Goal: Transaction & Acquisition: Purchase product/service

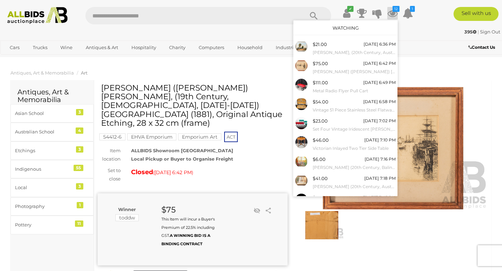
click at [351, 53] on small "Donald A. McBean, (20th Century, Australian, 1931-2021; Active 1950-60s), the B…" at bounding box center [354, 53] width 83 height 8
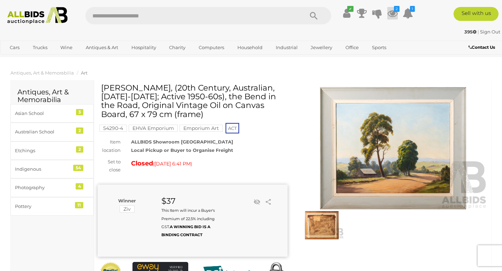
click at [392, 15] on icon at bounding box center [393, 13] width 10 height 13
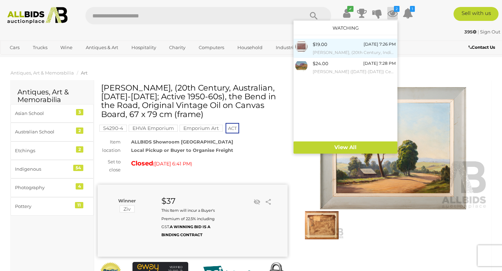
click at [344, 47] on div "$19.00 Tuesday 7:26 PM Jean Ngwarraye Long, (20th Century, Indigenous-Australia…" at bounding box center [354, 48] width 83 height 16
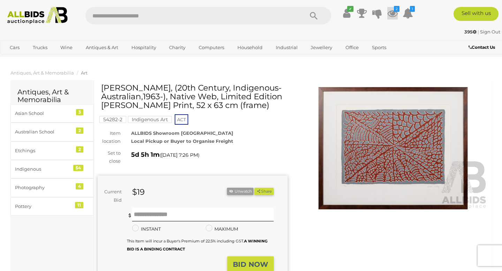
click at [391, 13] on icon at bounding box center [393, 13] width 10 height 13
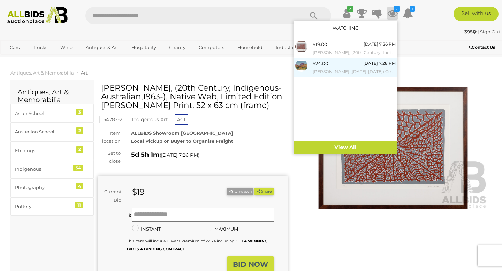
click at [339, 70] on small "[PERSON_NAME] ([DATE]-[DATE]) Central Australian Landscape" at bounding box center [354, 72] width 83 height 8
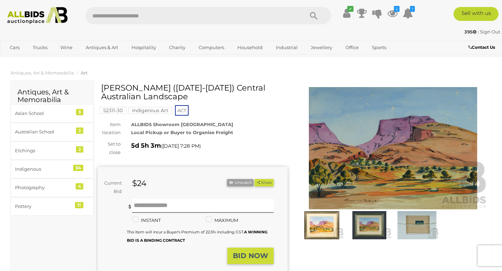
click at [369, 231] on img at bounding box center [370, 225] width 44 height 28
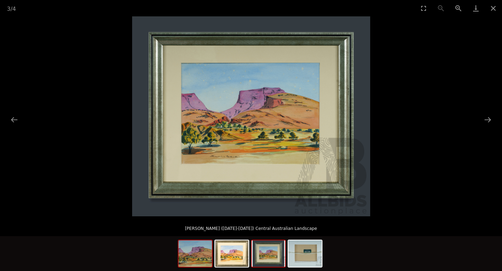
click at [188, 262] on img at bounding box center [195, 254] width 33 height 27
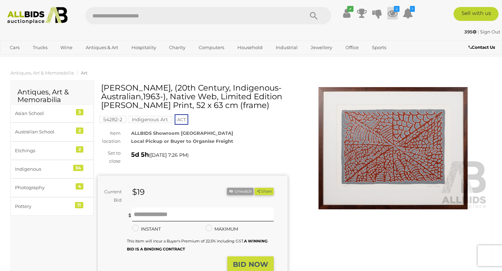
click at [394, 15] on icon at bounding box center [393, 13] width 10 height 13
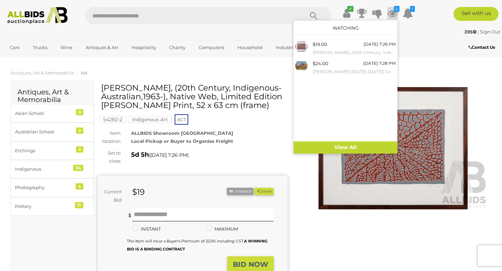
click at [180, 78] on ol "Antiques, Art & Memorabilia Art" at bounding box center [251, 73] width 502 height 12
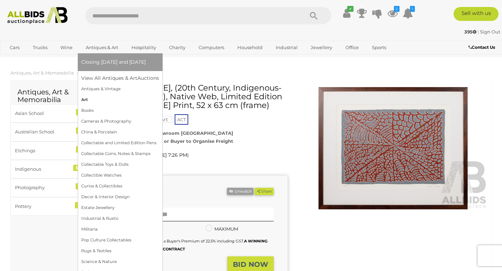
click at [86, 98] on link "Art" at bounding box center [120, 100] width 78 height 11
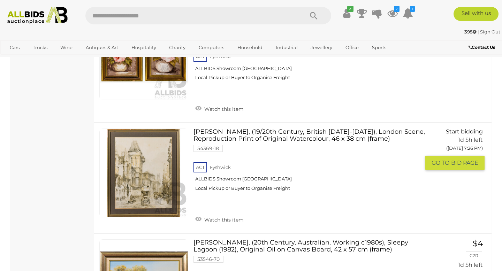
scroll to position [963, 0]
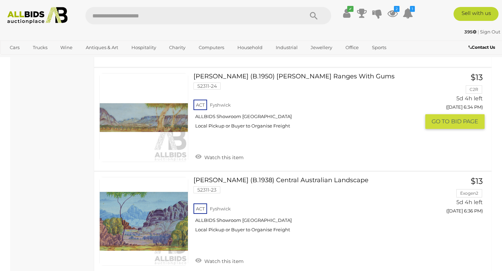
scroll to position [3285, 0]
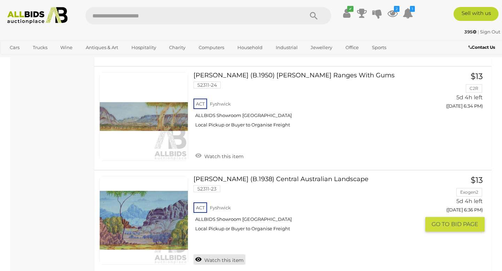
click at [212, 255] on link "Watch this item" at bounding box center [220, 260] width 52 height 10
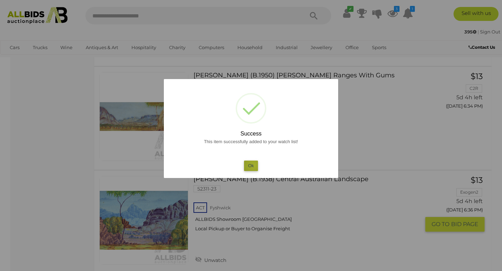
click at [254, 166] on button "Ok" at bounding box center [251, 166] width 14 height 10
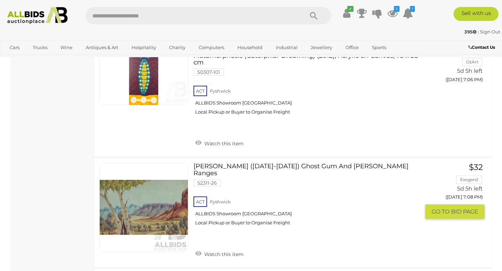
scroll to position [5123, 0]
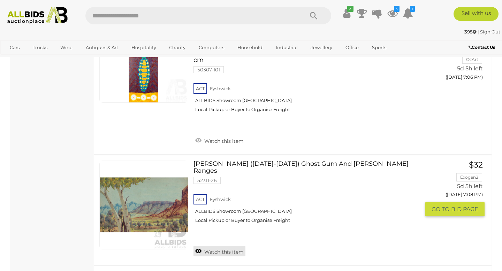
click at [212, 246] on link "Watch this item" at bounding box center [220, 251] width 52 height 10
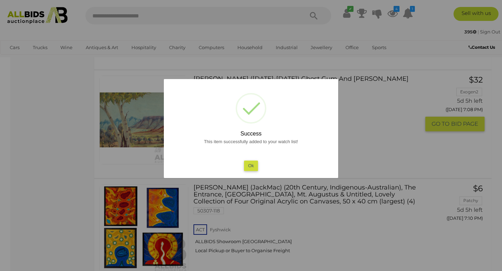
click at [196, 186] on div at bounding box center [251, 135] width 502 height 271
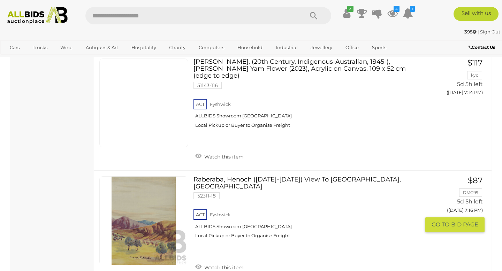
scroll to position [5572, 0]
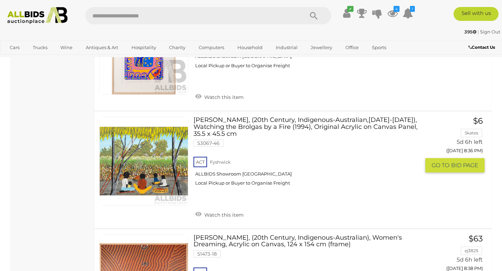
scroll to position [4368, 0]
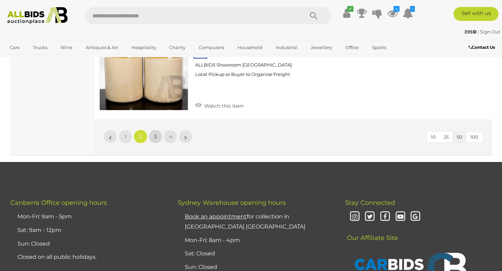
click at [158, 130] on link "3" at bounding box center [156, 137] width 14 height 14
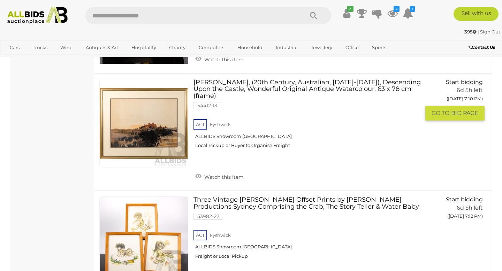
scroll to position [868, 0]
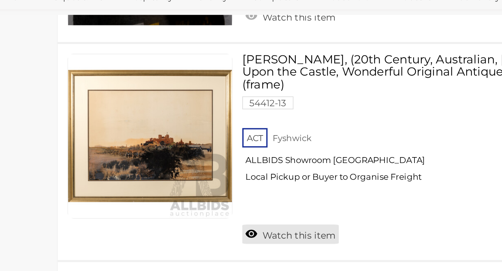
click at [210, 170] on link "Watch this item" at bounding box center [220, 175] width 52 height 10
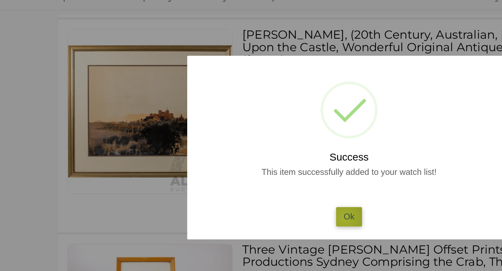
click at [249, 167] on button "Ok" at bounding box center [251, 166] width 14 height 10
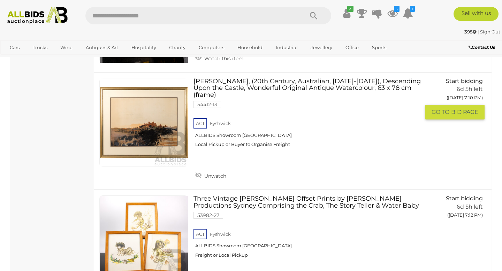
click at [162, 119] on link at bounding box center [143, 122] width 89 height 89
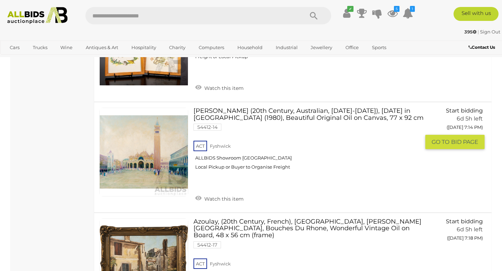
scroll to position [1067, 0]
click at [151, 164] on img at bounding box center [144, 152] width 88 height 88
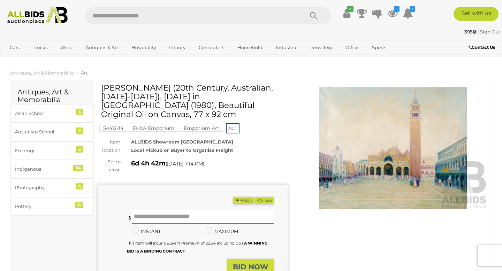
click at [239, 197] on button "Watch" at bounding box center [243, 200] width 20 height 7
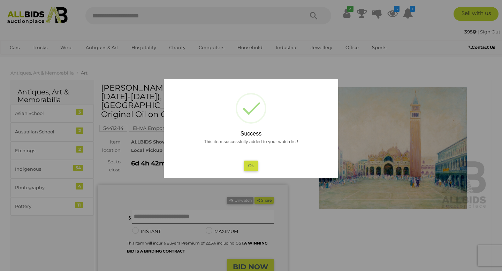
click at [252, 159] on div "This item successfully added to your watch list! Ok" at bounding box center [251, 154] width 161 height 33
click at [252, 167] on button "Ok" at bounding box center [251, 166] width 14 height 10
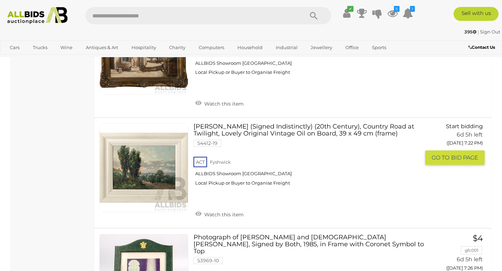
scroll to position [1280, 0]
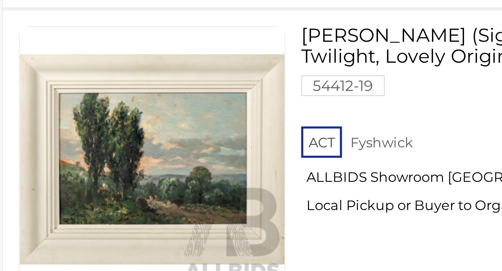
click at [148, 170] on img at bounding box center [144, 168] width 88 height 88
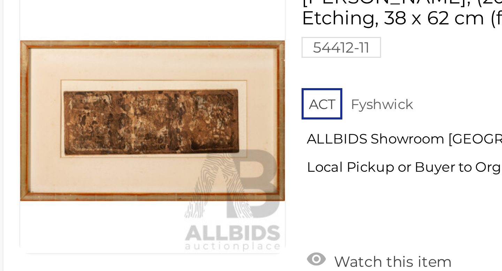
scroll to position [1348, 0]
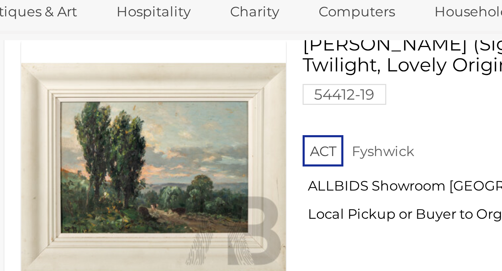
click at [203, 95] on div "ACT [GEOGRAPHIC_DATA] ALLBIDS Showroom [GEOGRAPHIC_DATA] Local Pickup or Buyer …" at bounding box center [307, 106] width 227 height 36
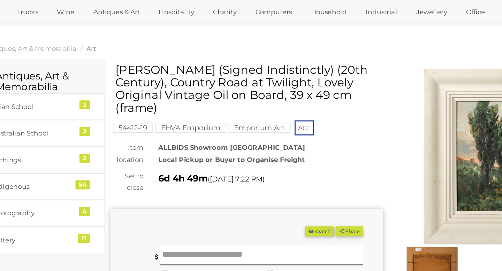
click at [239, 200] on button "Watch" at bounding box center [243, 200] width 20 height 7
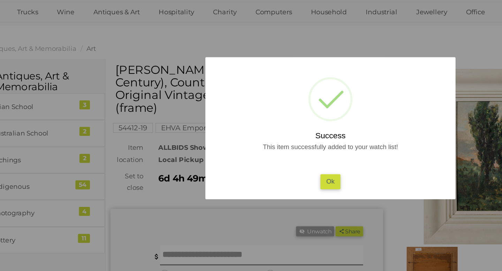
click at [249, 167] on button "Ok" at bounding box center [251, 166] width 14 height 10
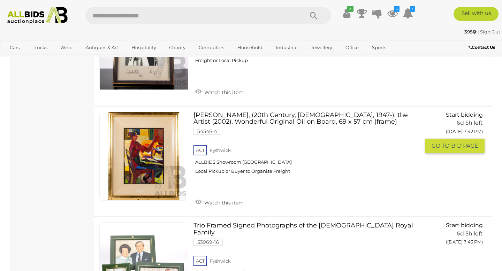
scroll to position [2201, 0]
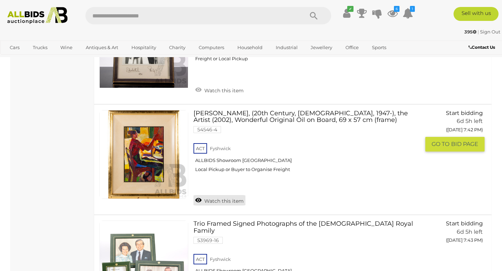
click at [216, 195] on link "Watch this item" at bounding box center [220, 200] width 52 height 10
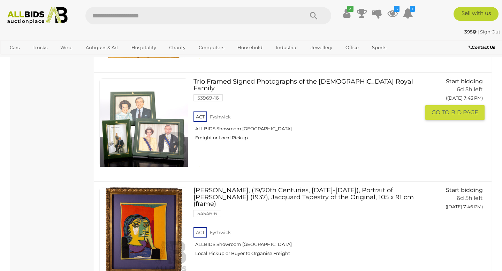
scroll to position [2318, 0]
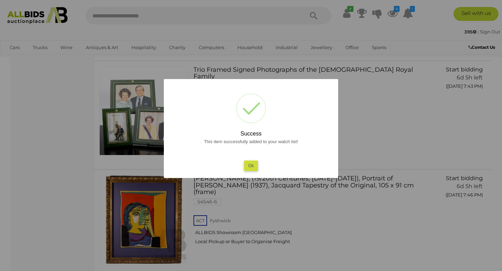
click at [250, 164] on button "Ok" at bounding box center [251, 166] width 14 height 10
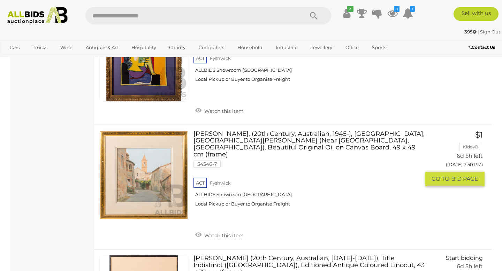
scroll to position [2522, 0]
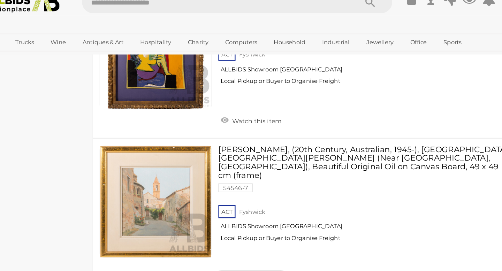
click at [208, 229] on link "Watch this item" at bounding box center [220, 234] width 52 height 10
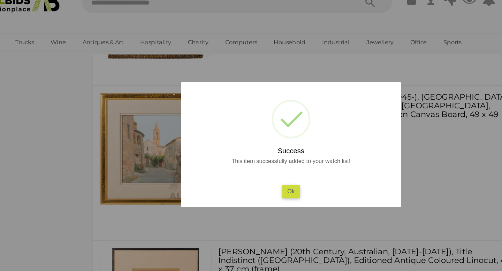
click at [250, 166] on button "Ok" at bounding box center [251, 166] width 14 height 10
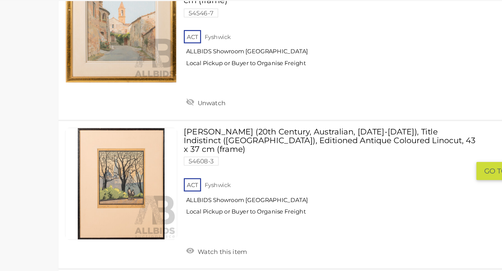
scroll to position [2618, 0]
click at [216, 250] on link "Watch this item" at bounding box center [220, 255] width 52 height 10
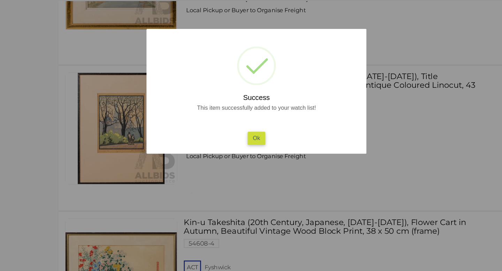
click at [252, 169] on button "Ok" at bounding box center [251, 166] width 14 height 10
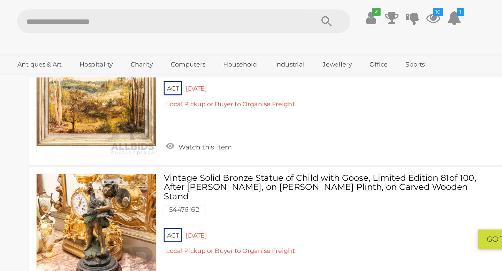
scroll to position [3203, 0]
click at [208, 212] on link "Watch this item" at bounding box center [220, 217] width 52 height 10
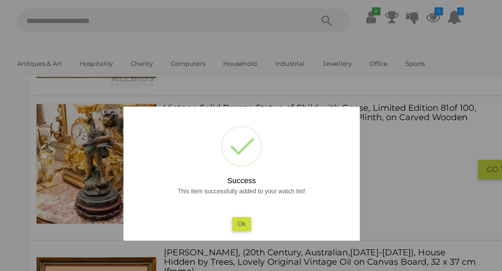
click at [252, 165] on button "Ok" at bounding box center [251, 166] width 14 height 10
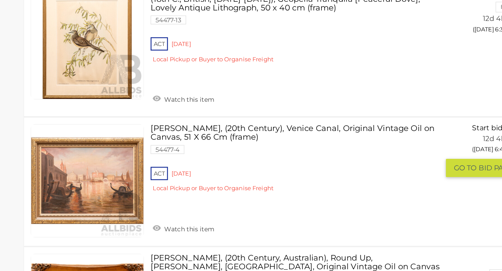
scroll to position [3502, 0]
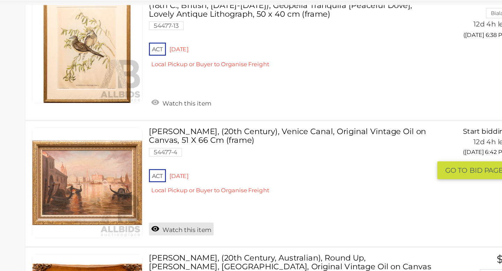
click at [218, 232] on link "Watch this item" at bounding box center [220, 237] width 52 height 10
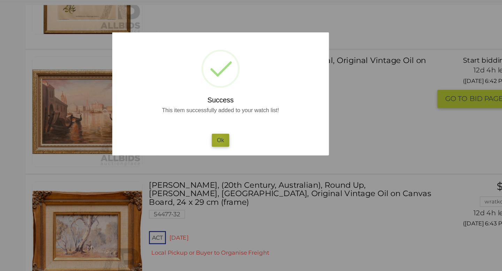
click at [250, 165] on button "Ok" at bounding box center [251, 166] width 14 height 10
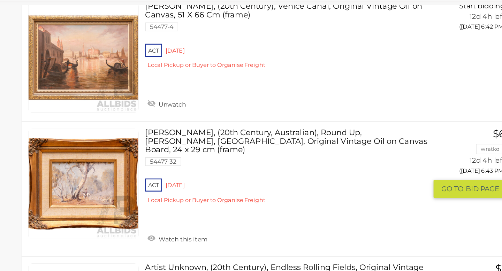
scroll to position [3603, 0]
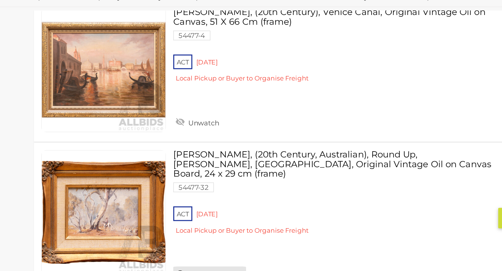
click at [214, 240] on link "Watch this item" at bounding box center [220, 245] width 52 height 10
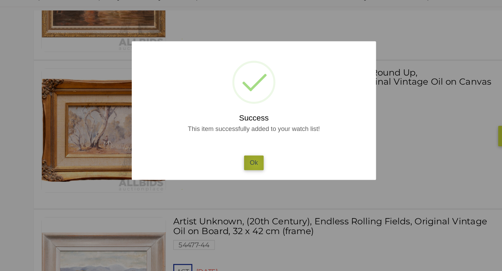
click at [253, 167] on button "Ok" at bounding box center [251, 166] width 14 height 10
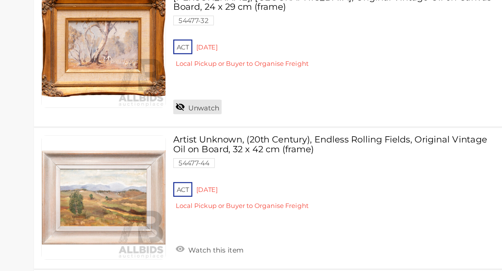
scroll to position [3695, 0]
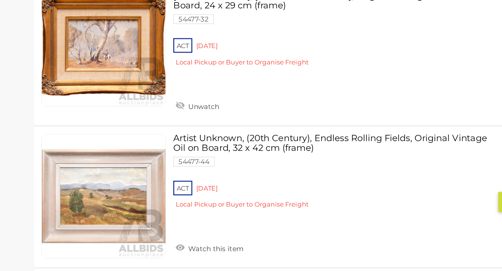
click at [218, 206] on div "ACT Red Hill Local Pickup or Buyer to Organise Freight" at bounding box center [307, 219] width 227 height 27
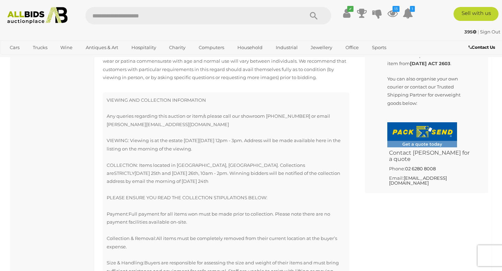
scroll to position [456, 0]
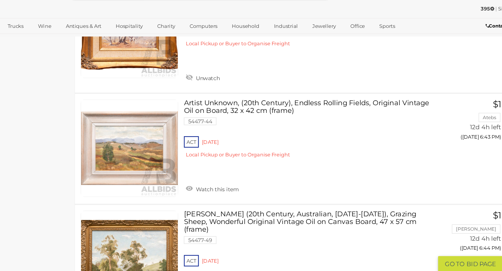
scroll to position [3754, 0]
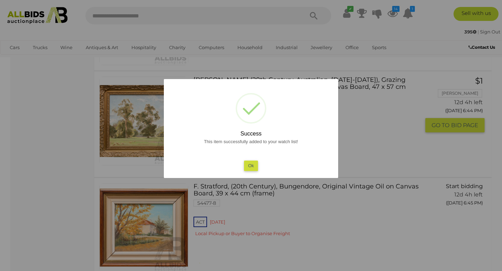
scroll to position [3834, 0]
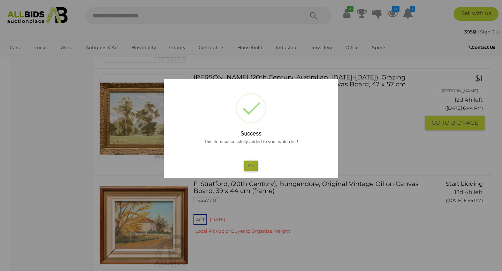
click at [250, 165] on button "Ok" at bounding box center [251, 166] width 14 height 10
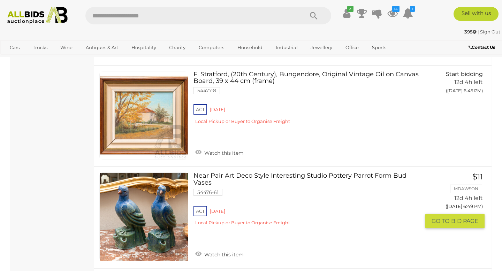
scroll to position [4008, 0]
click at [228, 249] on link "Watch this item" at bounding box center [220, 254] width 52 height 10
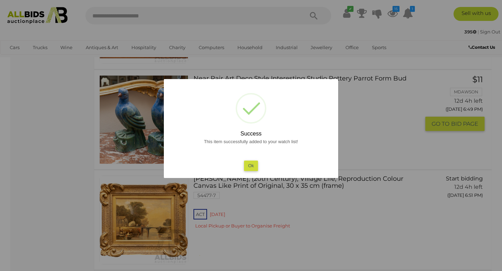
scroll to position [4042, 0]
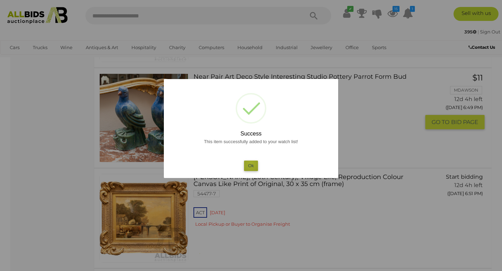
click at [251, 164] on button "Ok" at bounding box center [251, 166] width 14 height 10
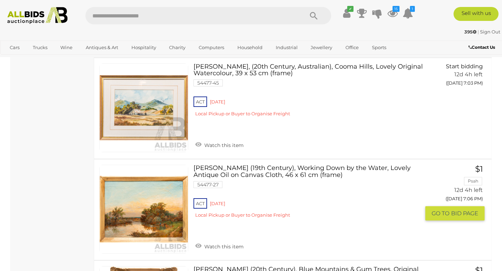
scroll to position [4939, 0]
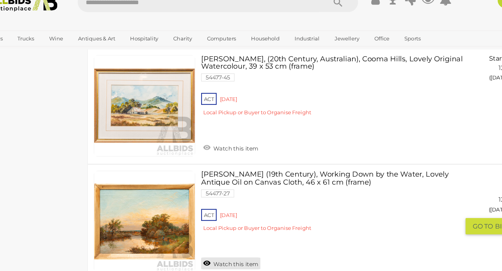
click at [213, 240] on link "Watch this item" at bounding box center [220, 245] width 52 height 10
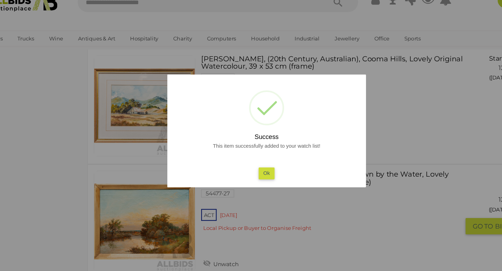
click at [250, 166] on button "Ok" at bounding box center [251, 166] width 14 height 10
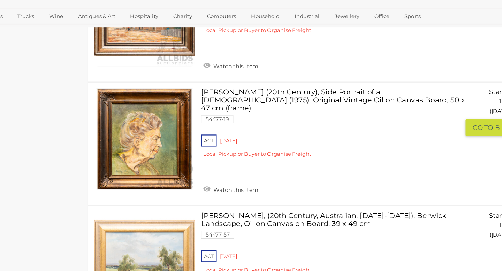
scroll to position [5305, 0]
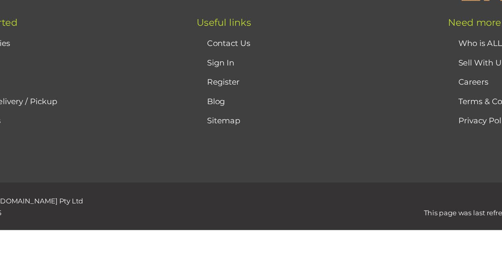
scroll to position [94, 0]
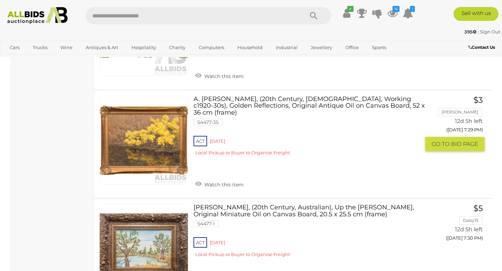
scroll to position [821, 0]
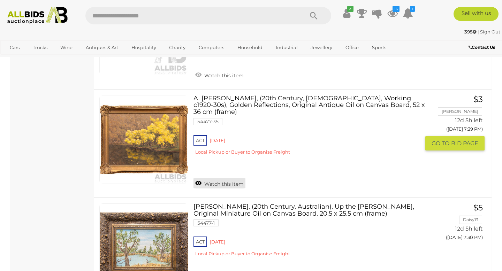
click at [233, 178] on link "Watch this item" at bounding box center [220, 183] width 52 height 10
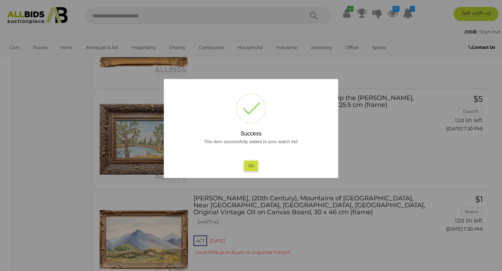
scroll to position [935, 0]
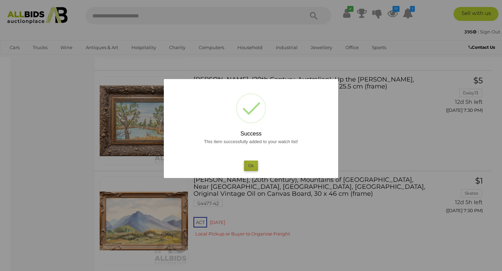
click at [253, 164] on button "Ok" at bounding box center [251, 166] width 14 height 10
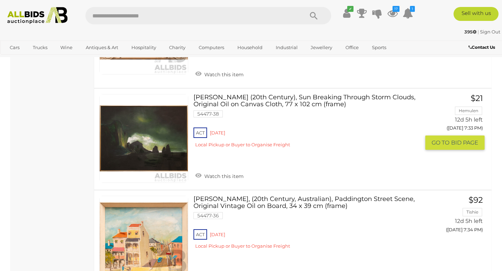
scroll to position [1142, 0]
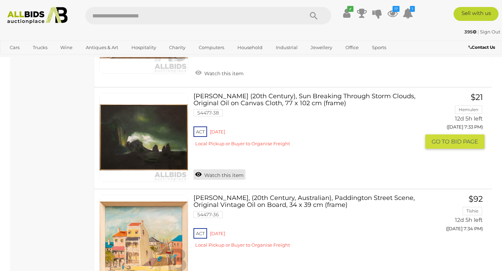
click at [214, 170] on link "Watch this item" at bounding box center [220, 175] width 52 height 10
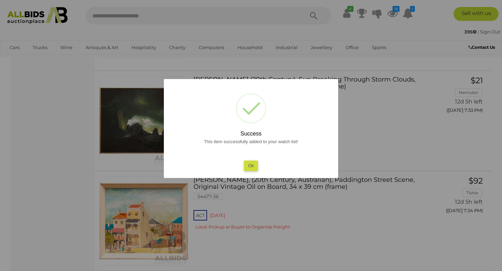
click at [251, 165] on button "Ok" at bounding box center [251, 166] width 14 height 10
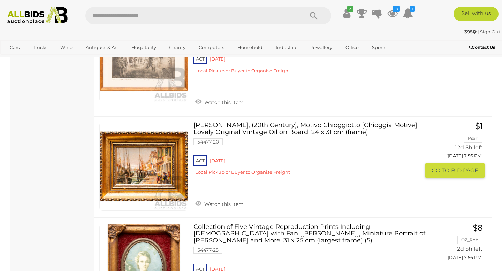
scroll to position [2478, 0]
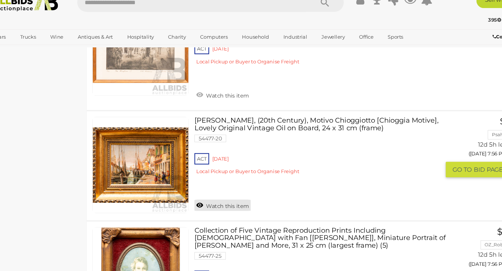
click at [210, 198] on link "Watch this item" at bounding box center [220, 203] width 52 height 10
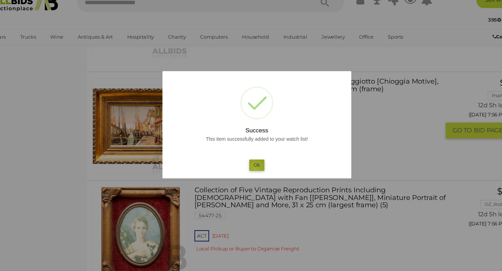
click at [250, 169] on button "Ok" at bounding box center [251, 166] width 14 height 10
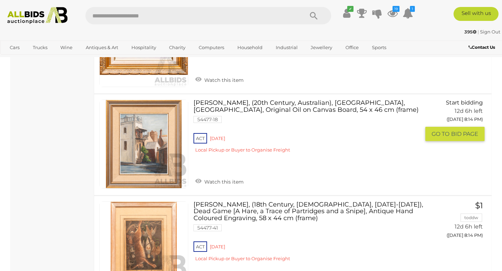
scroll to position [3754, 0]
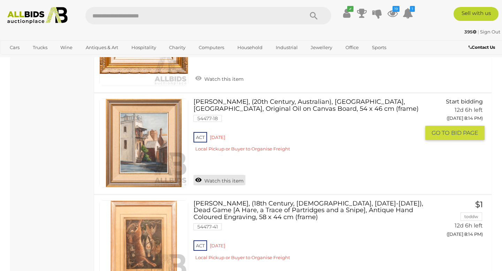
click at [230, 175] on link "Watch this item" at bounding box center [220, 180] width 52 height 10
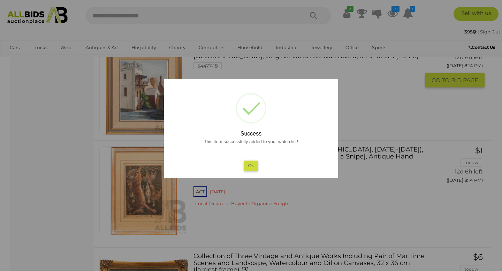
scroll to position [3756, 0]
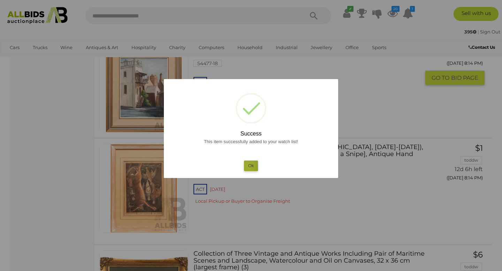
click at [249, 166] on button "Ok" at bounding box center [251, 166] width 14 height 10
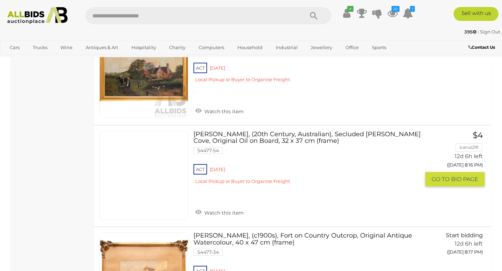
scroll to position [4144, 0]
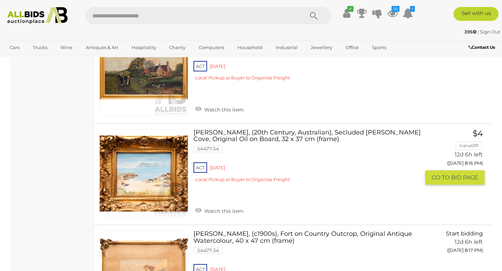
click at [146, 158] on link at bounding box center [143, 173] width 89 height 89
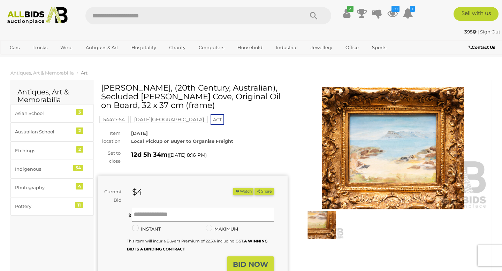
click at [393, 146] on img at bounding box center [393, 148] width 190 height 122
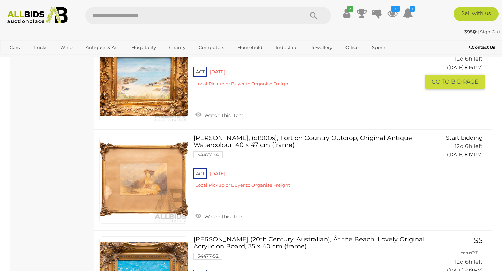
scroll to position [4242, 0]
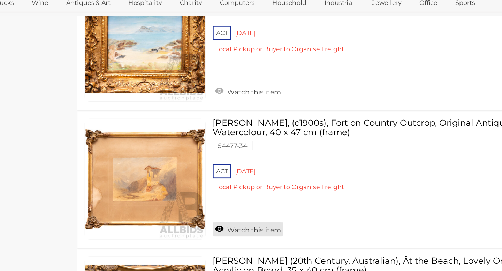
click at [211, 209] on link "Watch this item" at bounding box center [220, 214] width 52 height 10
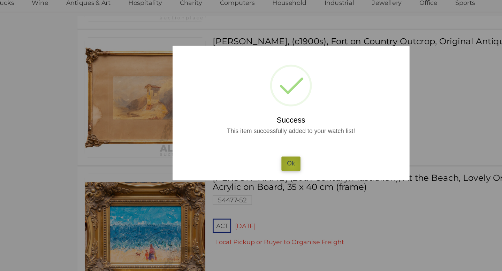
click at [252, 168] on button "Ok" at bounding box center [251, 166] width 14 height 10
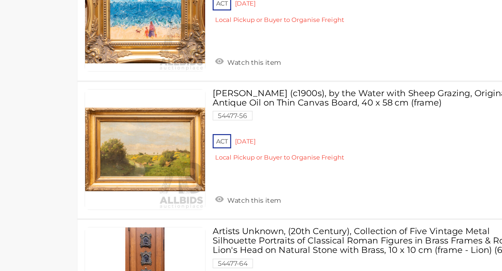
scroll to position [4441, 0]
click at [209, 214] on link "Watch this item" at bounding box center [220, 219] width 52 height 10
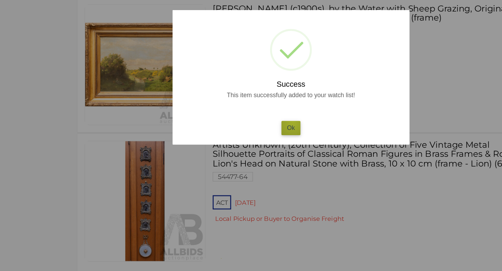
click at [253, 162] on button "Ok" at bounding box center [251, 166] width 14 height 10
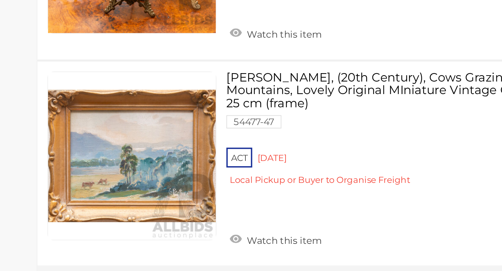
scroll to position [4971, 0]
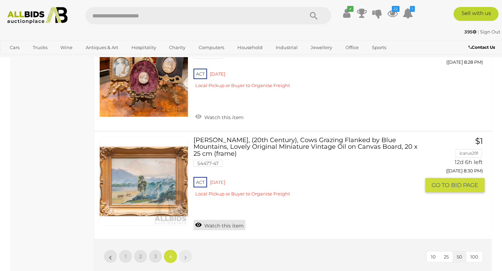
click at [218, 220] on link "Watch this item" at bounding box center [220, 225] width 52 height 10
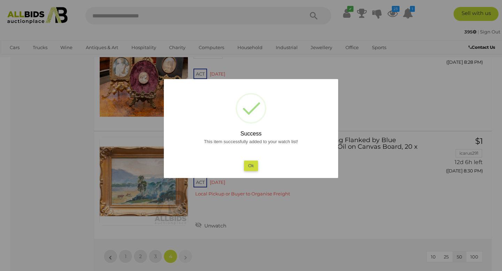
scroll to position [94, 0]
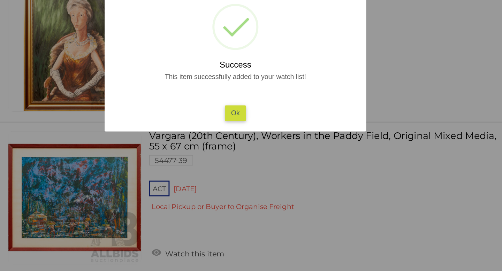
click at [269, 225] on div at bounding box center [251, 135] width 502 height 271
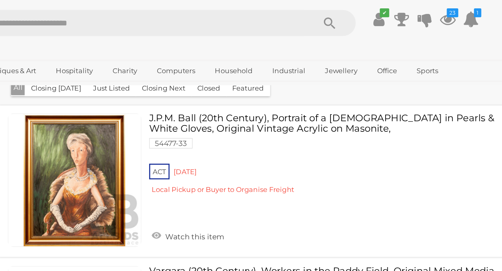
scroll to position [0, 0]
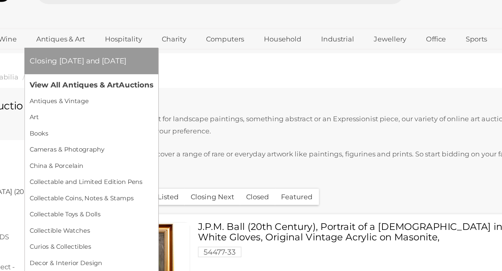
click at [102, 80] on link "View All Antiques & Art Auctions" at bounding box center [122, 78] width 82 height 11
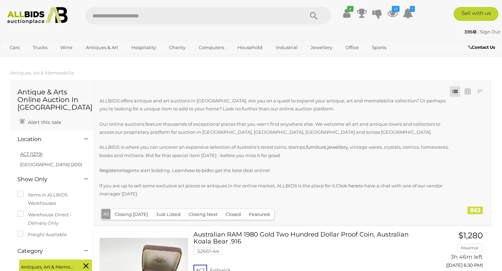
click at [35, 156] on link "ACT (1279)" at bounding box center [31, 154] width 22 height 6
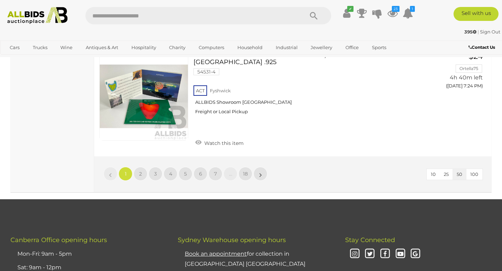
scroll to position [5485, 0]
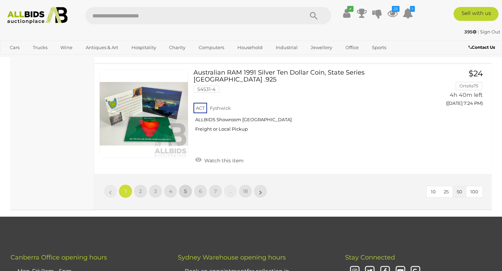
click at [186, 188] on span "5" at bounding box center [185, 191] width 3 height 6
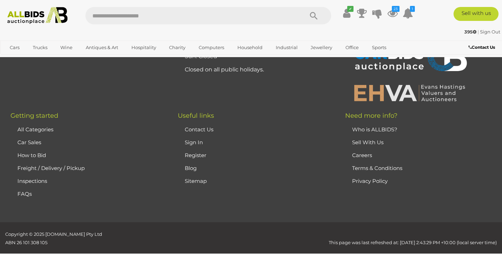
scroll to position [156, 0]
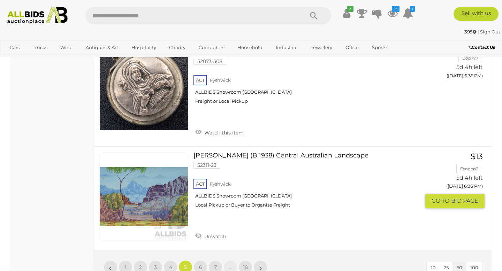
scroll to position [5506, 0]
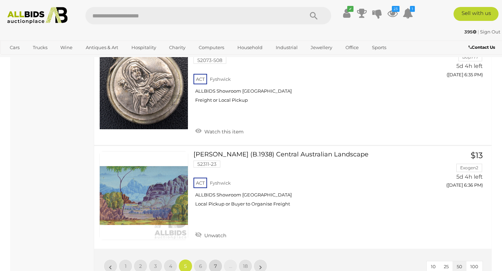
click at [213, 260] on link "7" at bounding box center [216, 267] width 14 height 14
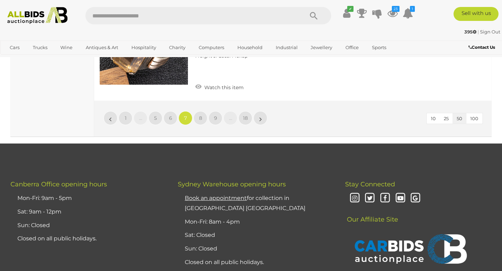
scroll to position [5668, 0]
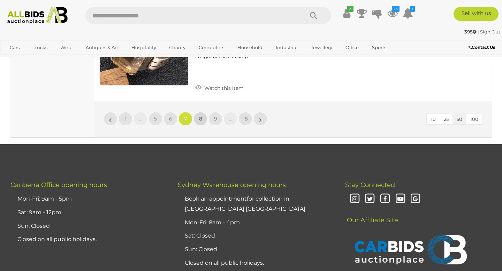
click at [201, 112] on link "8" at bounding box center [201, 119] width 14 height 14
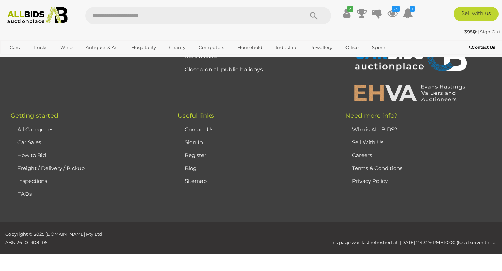
scroll to position [156, 0]
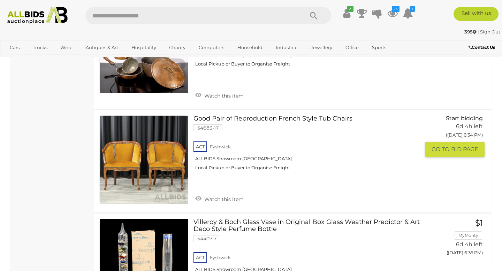
scroll to position [4921, 0]
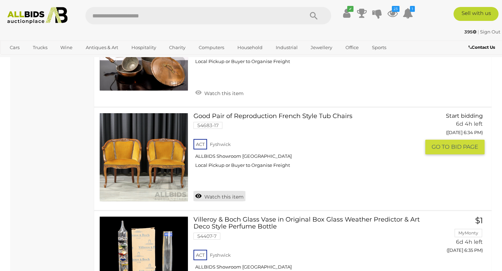
click at [217, 191] on link "Watch this item" at bounding box center [220, 196] width 52 height 10
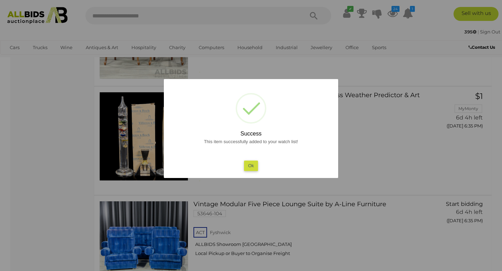
scroll to position [4963, 0]
click at [249, 165] on button "Ok" at bounding box center [251, 166] width 14 height 10
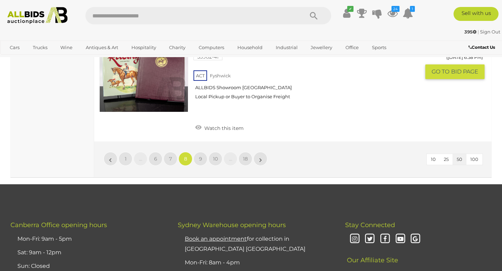
scroll to position [5664, 0]
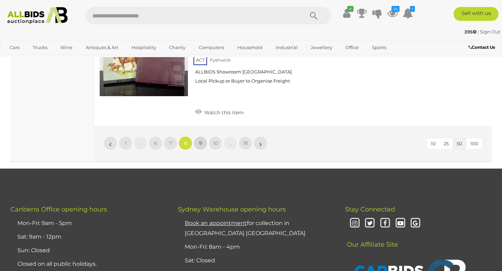
click at [197, 136] on link "9" at bounding box center [201, 143] width 14 height 14
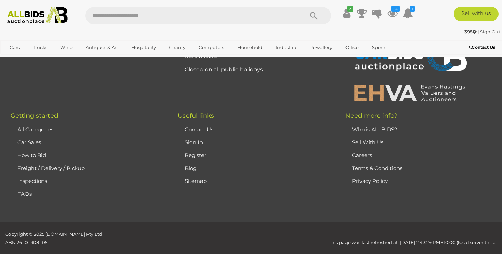
scroll to position [156, 0]
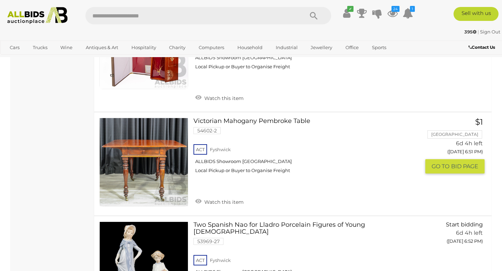
scroll to position [3359, 0]
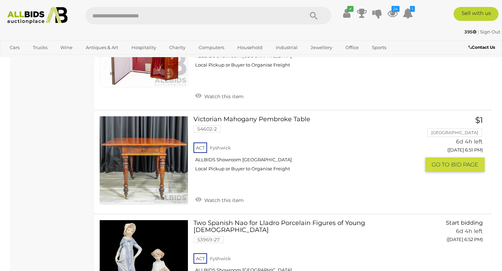
click at [152, 133] on link at bounding box center [143, 160] width 89 height 89
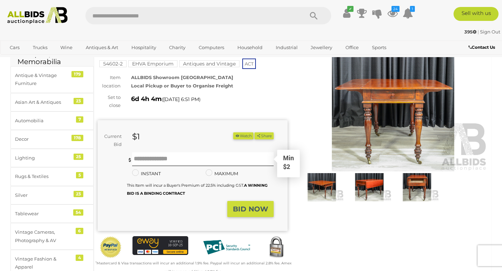
scroll to position [38, 0]
click at [417, 191] on img at bounding box center [417, 187] width 44 height 28
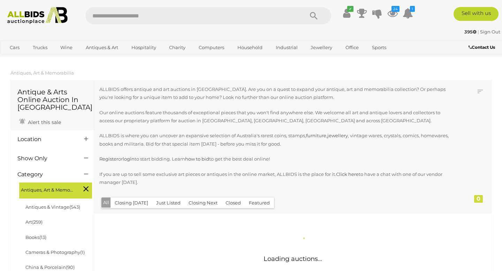
scroll to position [832, 0]
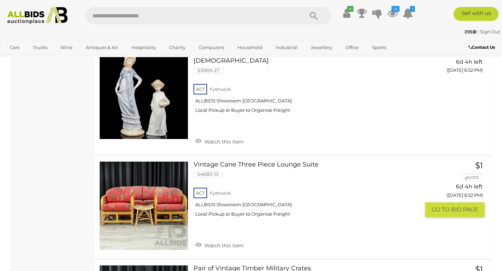
scroll to position [4157, 0]
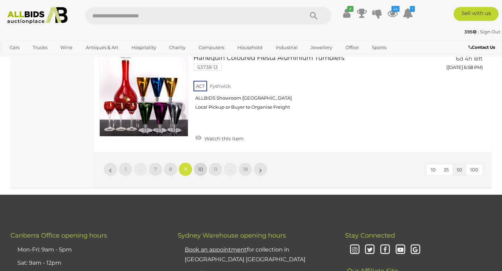
click at [200, 166] on span "10" at bounding box center [200, 169] width 5 height 6
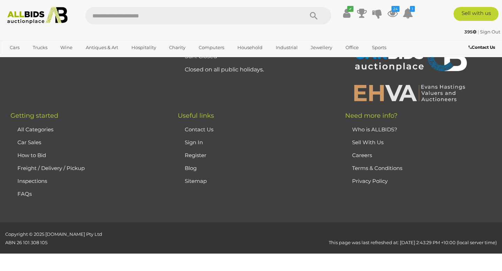
scroll to position [156, 0]
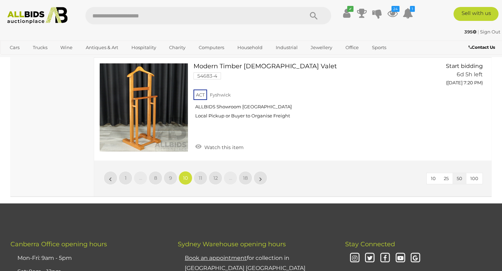
scroll to position [5461, 0]
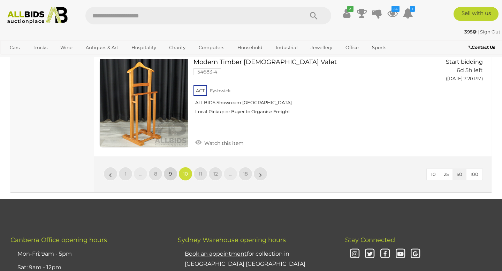
click at [170, 171] on span "9" at bounding box center [170, 174] width 3 height 6
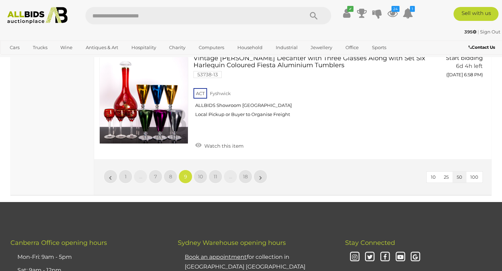
scroll to position [5360, 0]
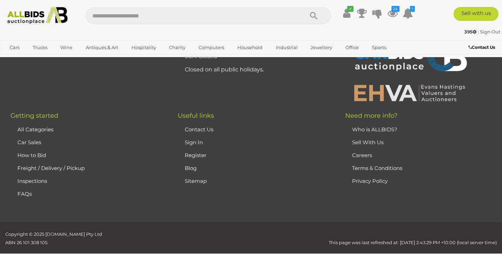
scroll to position [156, 0]
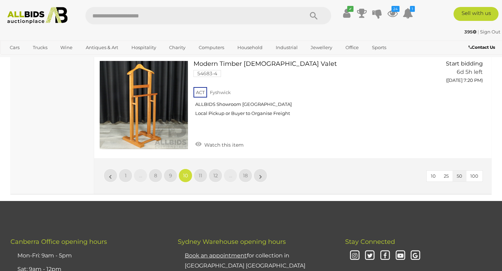
scroll to position [5463, 0]
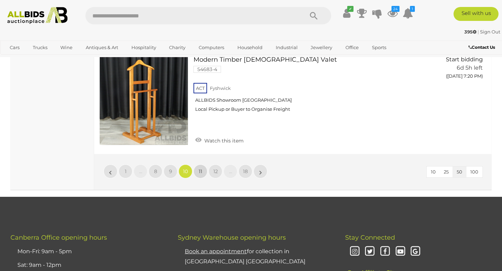
click at [198, 165] on link "11" at bounding box center [201, 172] width 14 height 14
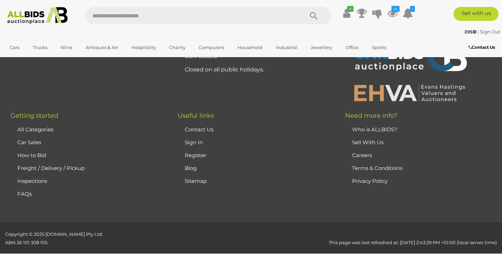
scroll to position [156, 0]
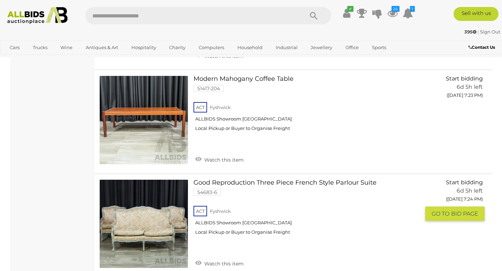
scroll to position [811, 0]
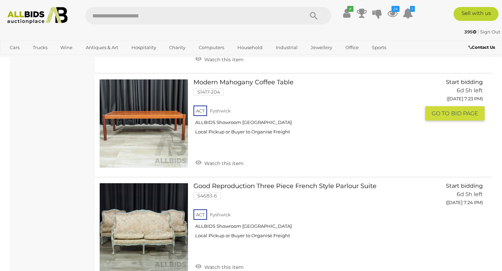
click at [141, 116] on link at bounding box center [143, 123] width 89 height 89
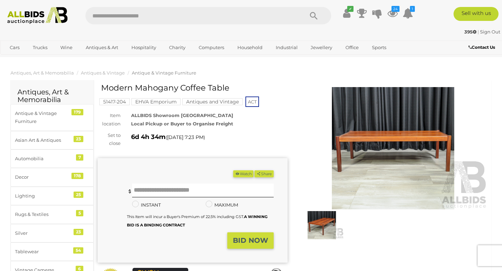
click at [352, 166] on img at bounding box center [393, 148] width 190 height 122
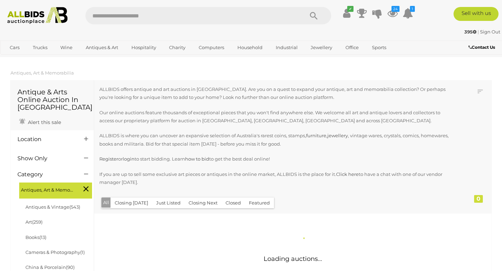
scroll to position [811, 0]
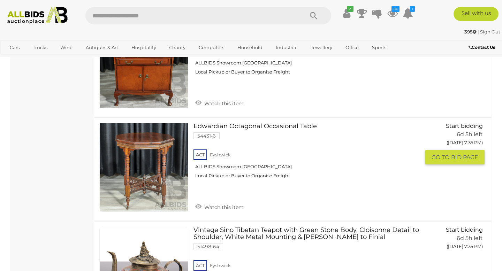
scroll to position [3561, 0]
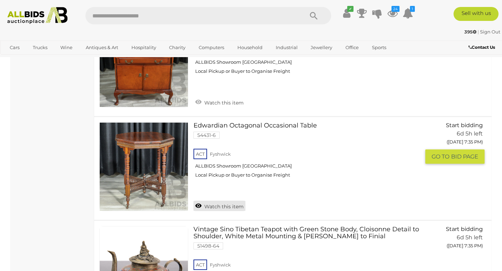
click at [217, 201] on link "Watch this item" at bounding box center [220, 206] width 52 height 10
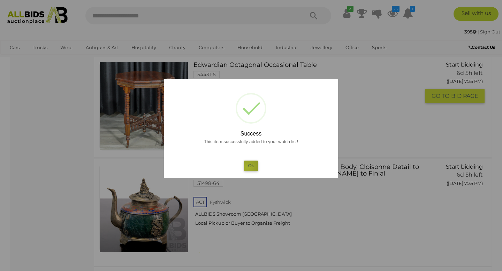
click at [247, 168] on button "Ok" at bounding box center [251, 166] width 14 height 10
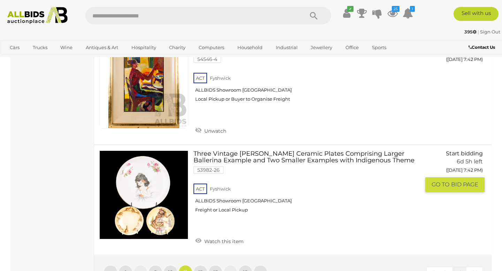
scroll to position [5403, 0]
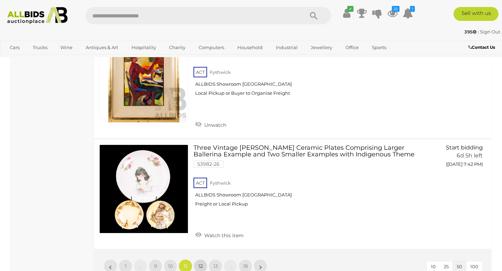
click at [198, 260] on link "12" at bounding box center [201, 267] width 14 height 14
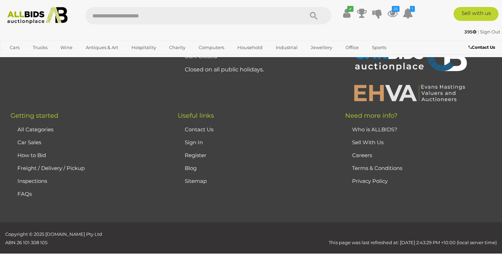
scroll to position [156, 0]
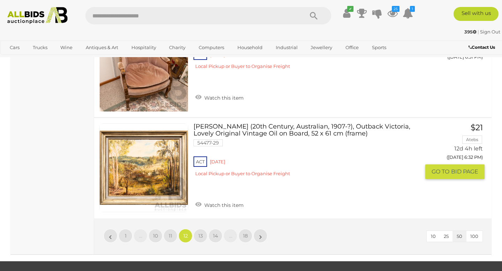
scroll to position [5326, 0]
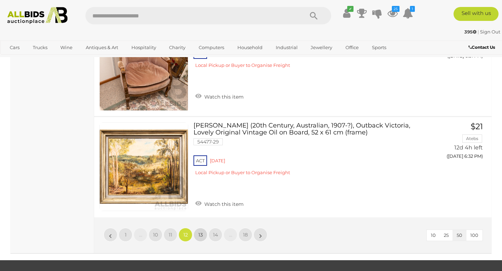
click at [199, 232] on span "13" at bounding box center [201, 235] width 5 height 6
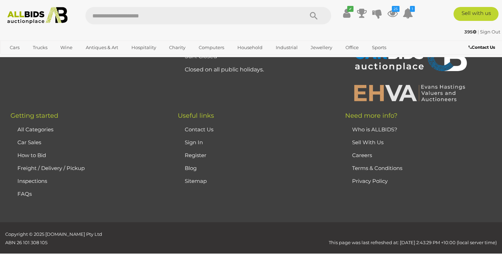
scroll to position [156, 0]
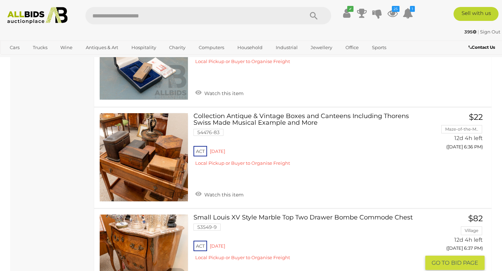
scroll to position [844, 0]
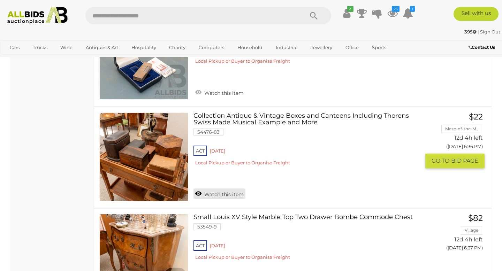
click at [216, 189] on link "Watch this item" at bounding box center [220, 194] width 52 height 10
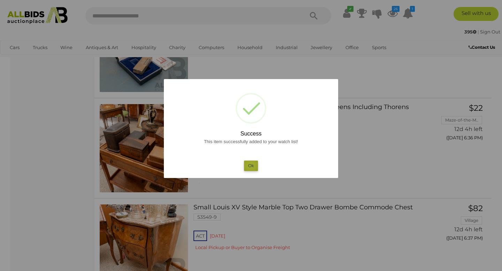
click at [251, 166] on button "Ok" at bounding box center [251, 166] width 14 height 10
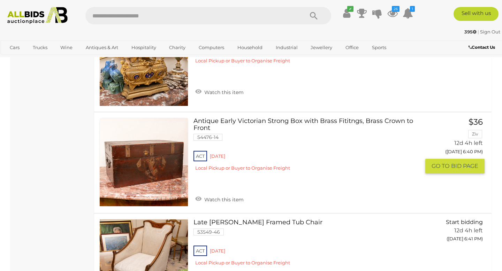
scroll to position [1655, 0]
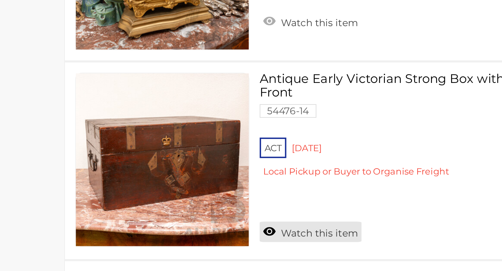
click at [207, 192] on link "Watch this item" at bounding box center [220, 197] width 52 height 10
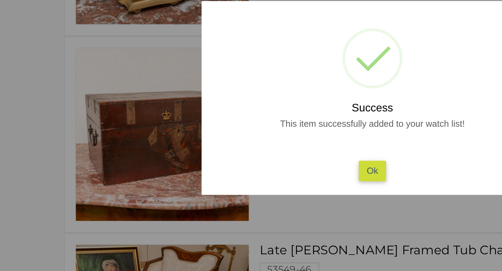
click at [251, 164] on button "Ok" at bounding box center [251, 166] width 14 height 10
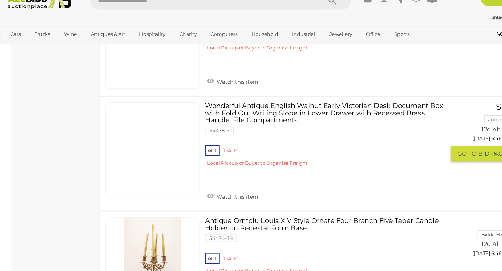
scroll to position [2795, 0]
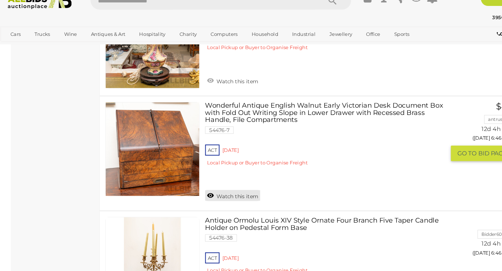
click at [210, 195] on link "Watch this item" at bounding box center [220, 200] width 52 height 10
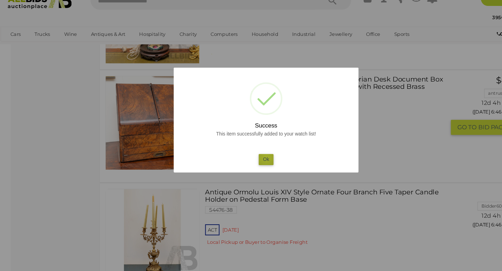
click at [252, 165] on button "Ok" at bounding box center [251, 166] width 14 height 10
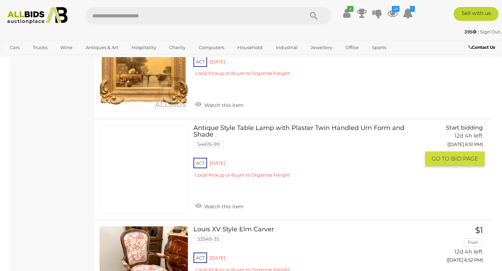
scroll to position [3943, 0]
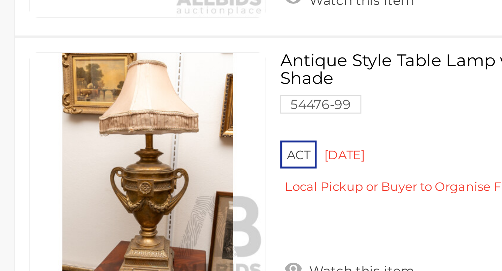
click at [141, 162] on img at bounding box center [144, 167] width 88 height 88
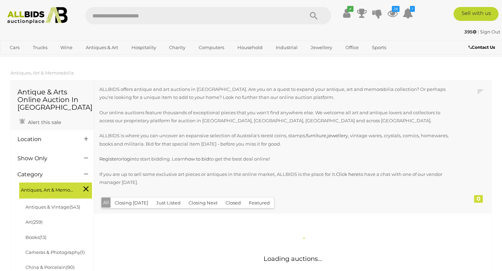
scroll to position [832, 0]
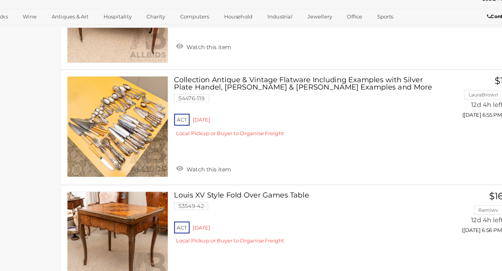
scroll to position [4673, 0]
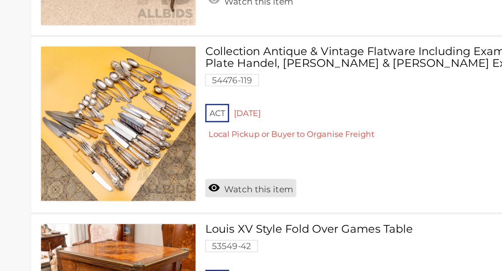
click at [218, 175] on link "Watch this item" at bounding box center [220, 180] width 52 height 10
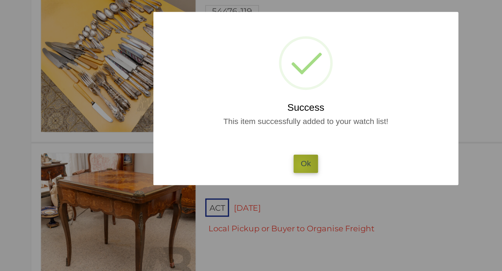
click at [248, 167] on button "Ok" at bounding box center [251, 166] width 14 height 10
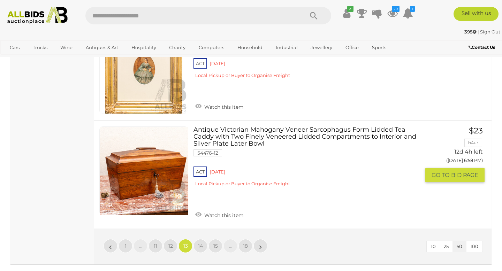
scroll to position [5151, 0]
click at [221, 209] on link "Watch this item" at bounding box center [220, 214] width 52 height 10
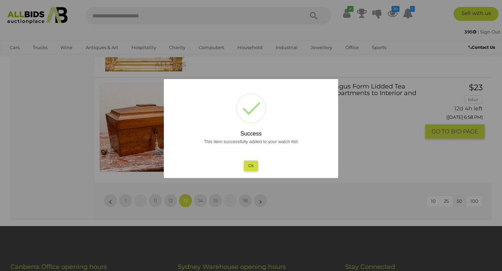
click at [254, 167] on button "Ok" at bounding box center [251, 166] width 14 height 10
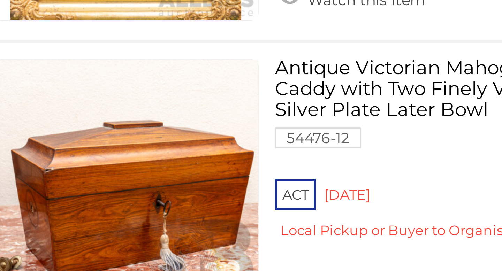
click at [153, 159] on link at bounding box center [143, 170] width 89 height 89
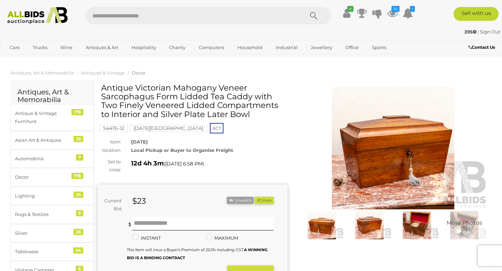
click at [407, 223] on img at bounding box center [417, 225] width 44 height 28
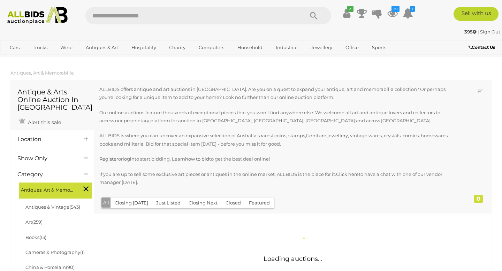
scroll to position [832, 0]
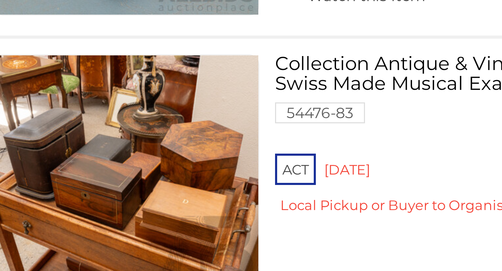
scroll to position [5213, 0]
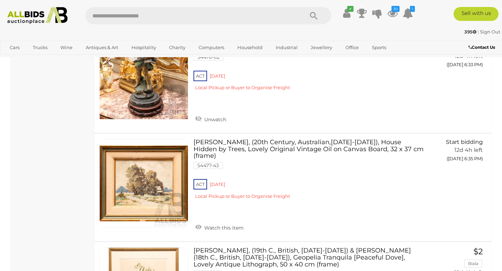
scroll to position [3481, 0]
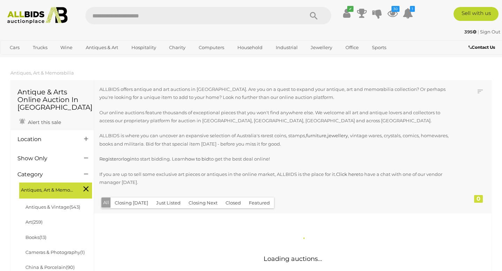
scroll to position [832, 0]
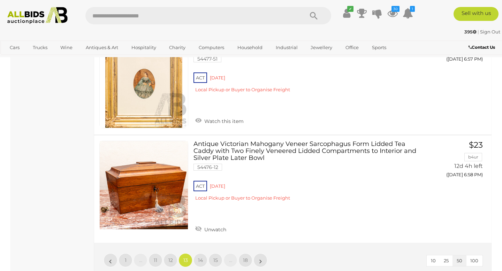
scroll to position [5136, 0]
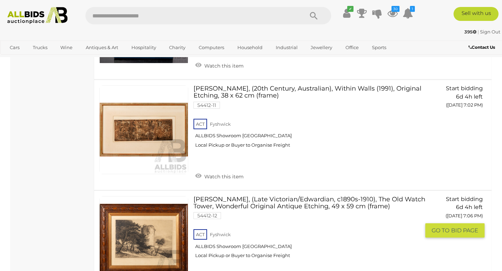
scroll to position [688, 0]
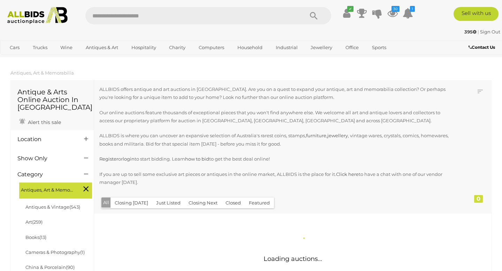
scroll to position [832, 0]
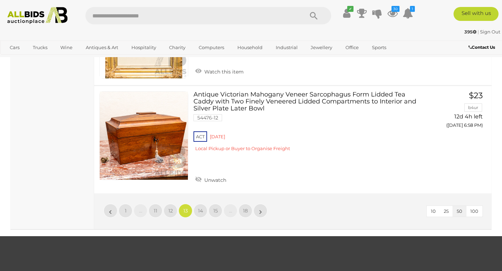
scroll to position [5215, 0]
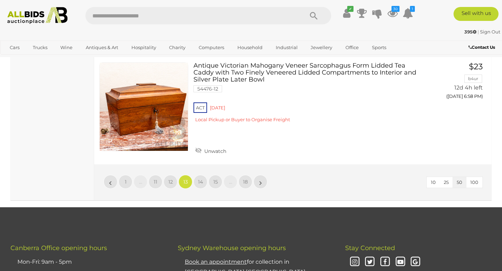
click at [185, 179] on span "13" at bounding box center [186, 182] width 5 height 6
click at [245, 175] on link "18" at bounding box center [246, 182] width 14 height 14
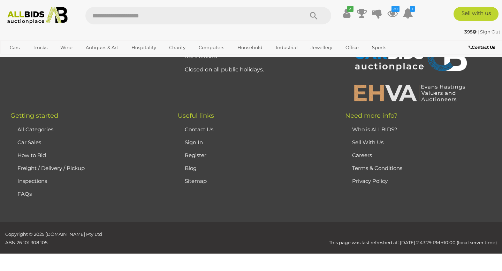
scroll to position [156, 0]
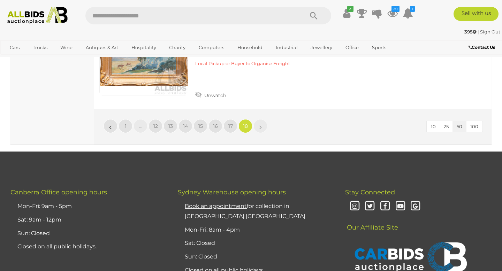
scroll to position [1457, 0]
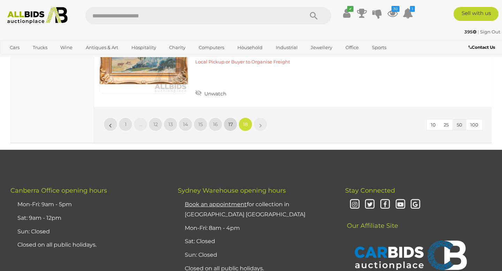
click at [229, 121] on span "17" at bounding box center [231, 124] width 5 height 6
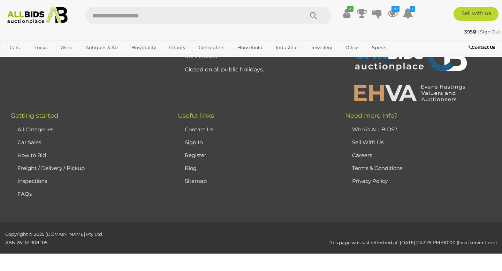
scroll to position [156, 0]
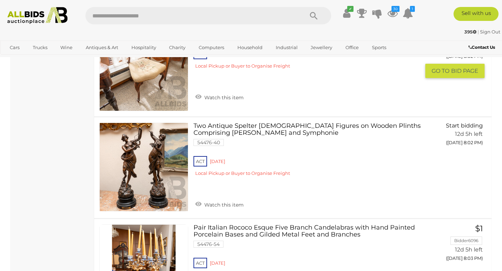
scroll to position [725, 0]
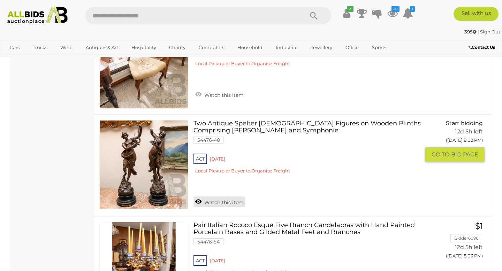
click at [225, 202] on link "Watch this item" at bounding box center [220, 202] width 52 height 10
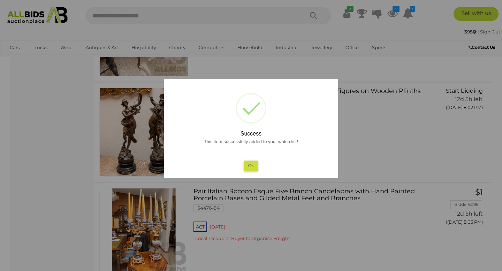
scroll to position [755, 0]
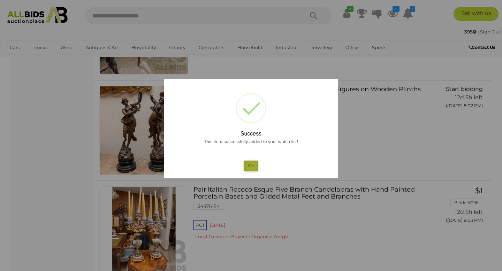
click at [252, 167] on button "Ok" at bounding box center [251, 166] width 14 height 10
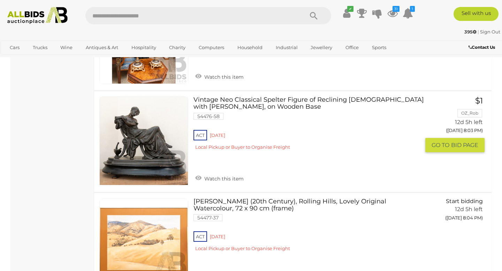
scroll to position [953, 0]
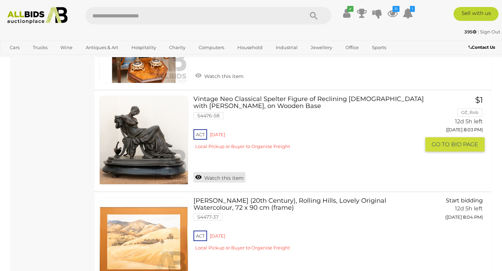
click at [213, 176] on link "Watch this item" at bounding box center [220, 177] width 52 height 10
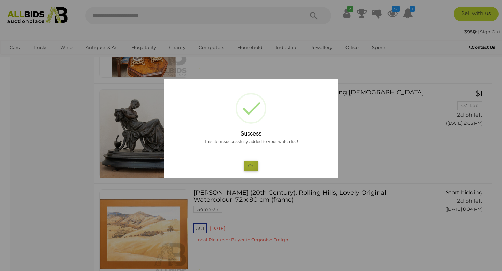
click at [250, 163] on button "Ok" at bounding box center [251, 166] width 14 height 10
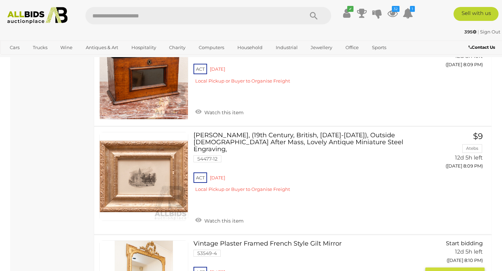
scroll to position [2138, 0]
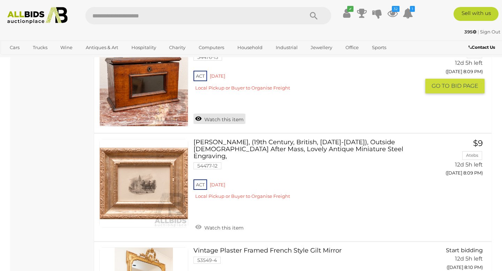
click at [219, 119] on link "Watch this item" at bounding box center [220, 119] width 52 height 10
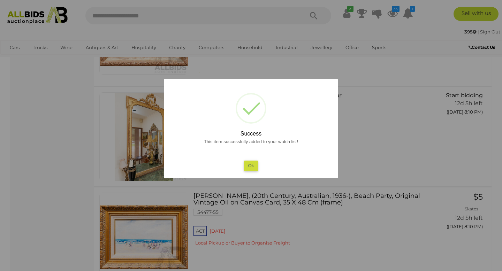
scroll to position [2302, 0]
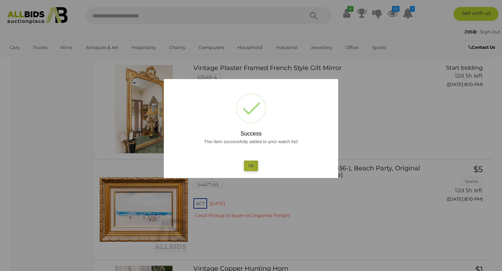
click at [250, 167] on button "Ok" at bounding box center [251, 166] width 14 height 10
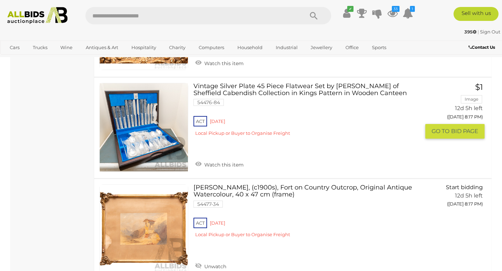
scroll to position [3741, 0]
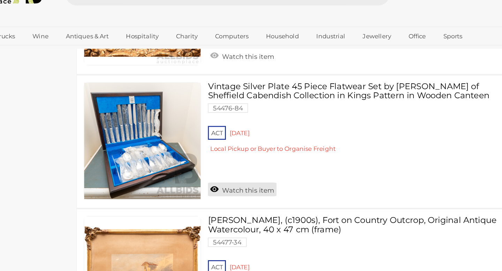
click at [218, 159] on link "Watch this item" at bounding box center [220, 164] width 52 height 10
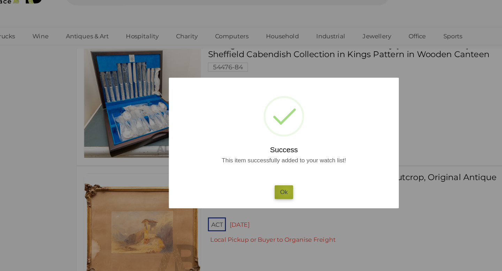
click at [253, 165] on button "Ok" at bounding box center [251, 166] width 14 height 10
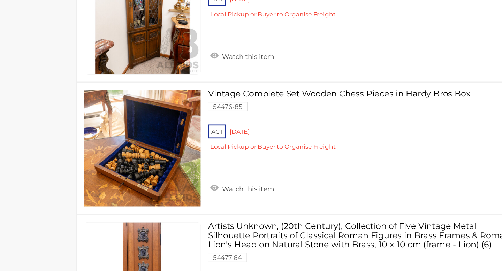
scroll to position [5014, 0]
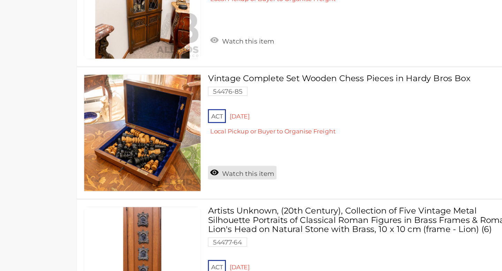
click at [222, 192] on link "Watch this item" at bounding box center [220, 197] width 52 height 10
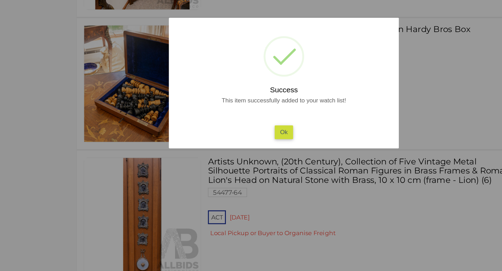
click at [252, 167] on button "Ok" at bounding box center [251, 166] width 14 height 10
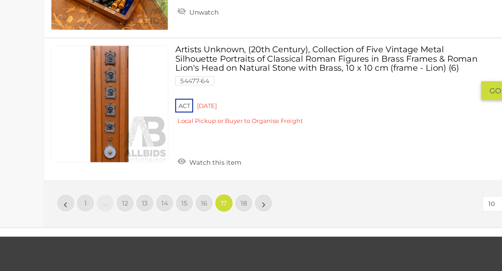
scroll to position [5139, 0]
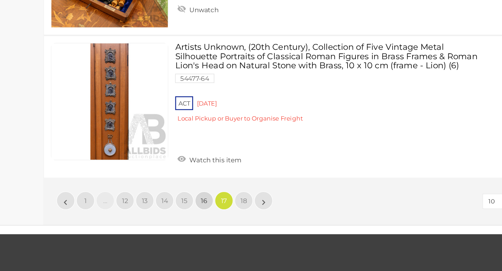
click at [215, 215] on link "16" at bounding box center [216, 218] width 14 height 14
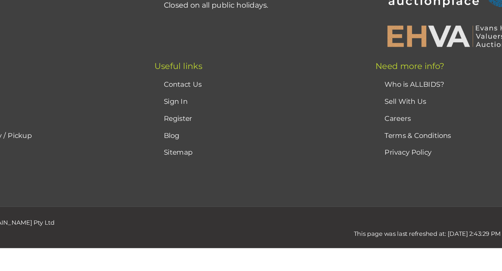
scroll to position [156, 0]
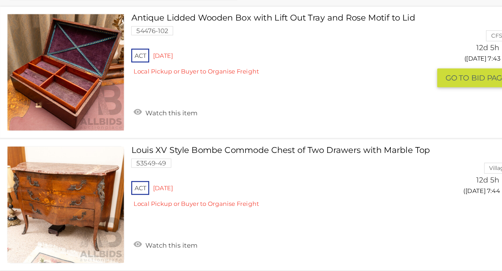
click at [161, 127] on link at bounding box center [143, 120] width 89 height 89
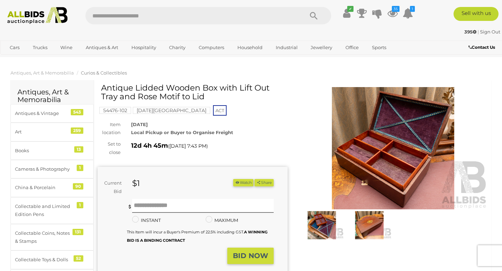
click at [371, 222] on img at bounding box center [370, 225] width 44 height 28
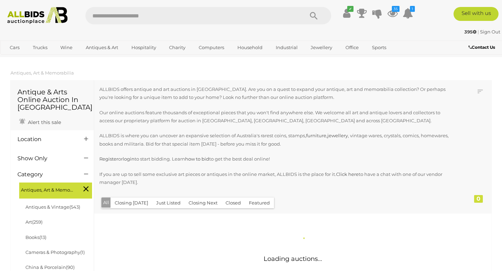
scroll to position [156, 0]
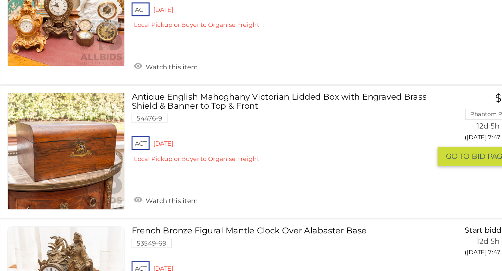
scroll to position [1120, 0]
click at [208, 219] on link "Watch this item" at bounding box center [220, 217] width 52 height 10
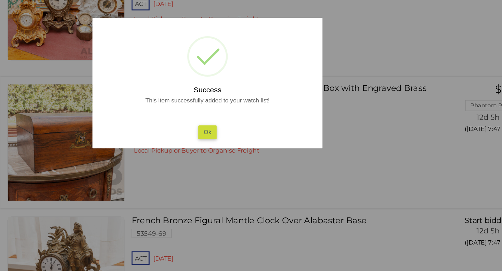
click at [248, 163] on button "Ok" at bounding box center [251, 166] width 14 height 10
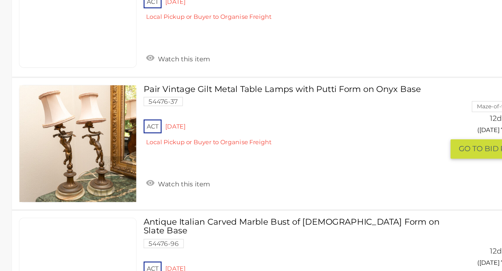
scroll to position [1428, 0]
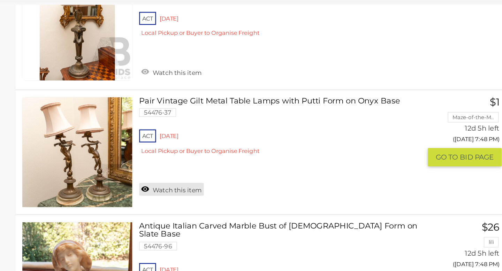
click at [214, 208] on link "Watch this item" at bounding box center [220, 205] width 52 height 10
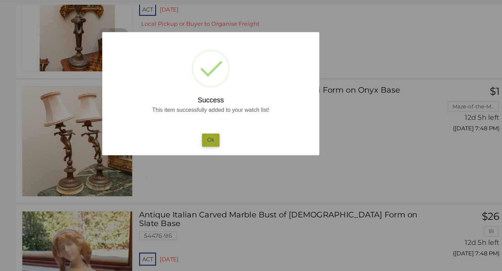
click at [252, 165] on button "Ok" at bounding box center [251, 166] width 14 height 10
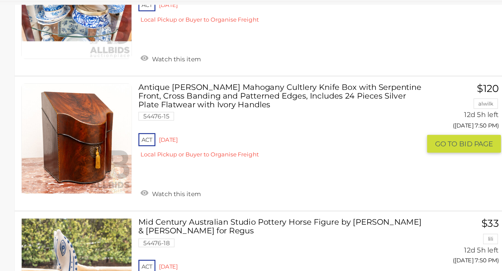
scroll to position [2066, 0]
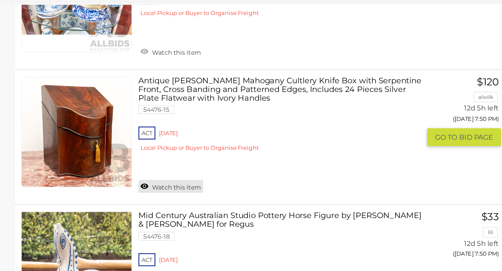
click at [208, 198] on link "Watch this item" at bounding box center [220, 203] width 52 height 10
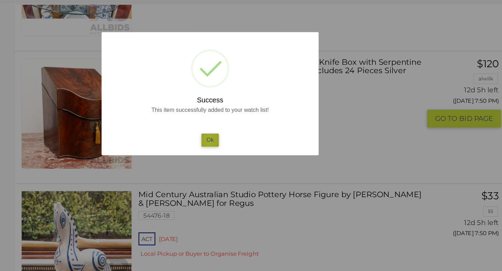
click at [251, 165] on button "Ok" at bounding box center [251, 166] width 14 height 10
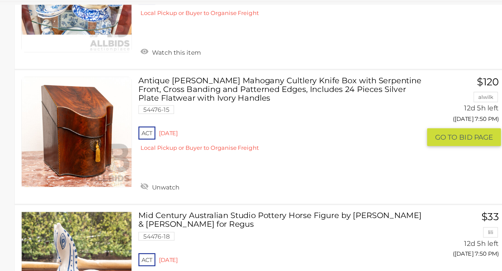
click at [158, 145] on link at bounding box center [143, 159] width 89 height 89
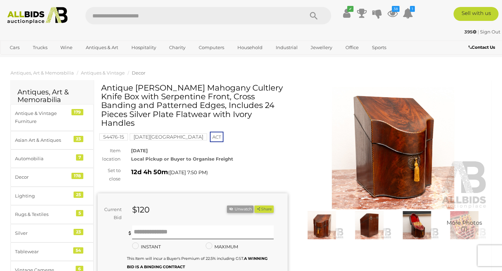
click at [370, 234] on img at bounding box center [370, 225] width 44 height 28
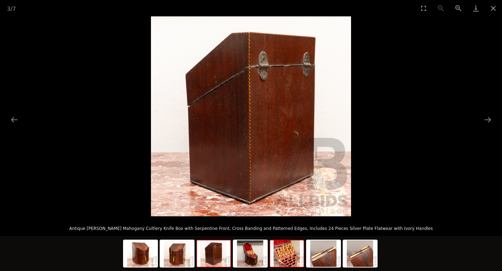
click at [281, 265] on img at bounding box center [286, 254] width 33 height 27
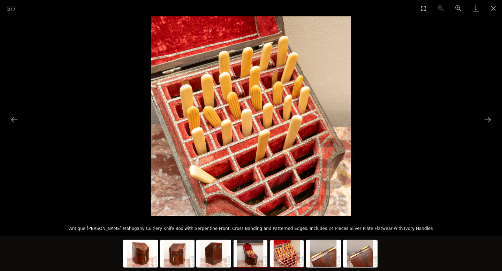
click at [252, 260] on img at bounding box center [250, 254] width 33 height 27
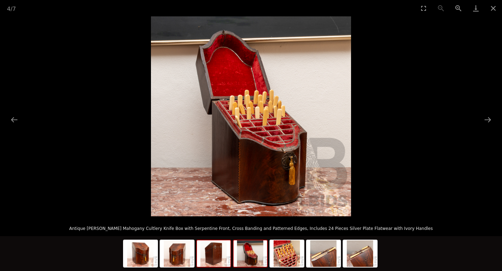
click at [219, 261] on img at bounding box center [213, 254] width 33 height 27
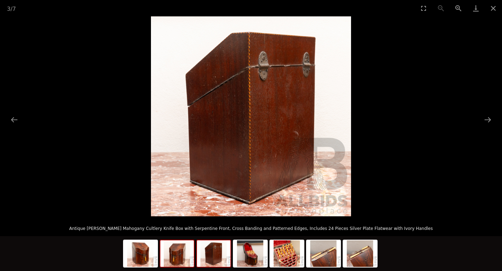
click at [178, 261] on img at bounding box center [177, 254] width 33 height 27
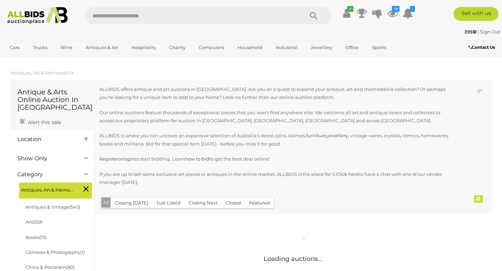
scroll to position [832, 0]
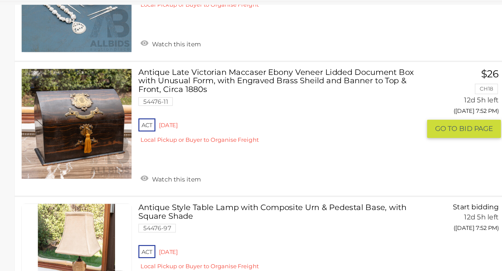
scroll to position [2703, 0]
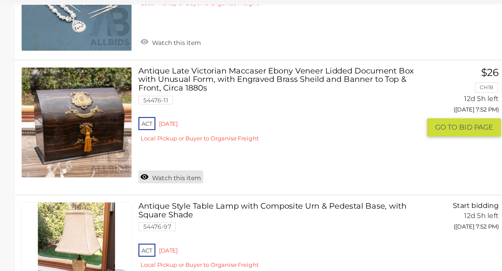
click at [226, 191] on link "Watch this item" at bounding box center [220, 196] width 52 height 10
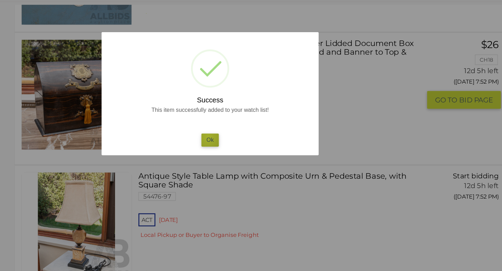
click at [250, 164] on button "Ok" at bounding box center [251, 166] width 14 height 10
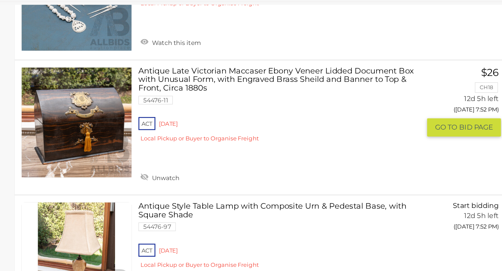
click at [162, 151] on link at bounding box center [143, 151] width 89 height 89
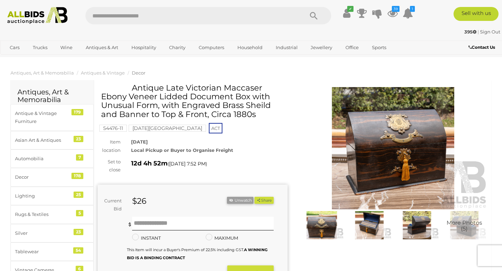
click at [375, 230] on img at bounding box center [370, 225] width 44 height 28
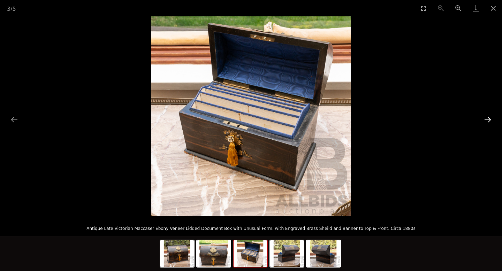
click at [489, 121] on button "Next slide" at bounding box center [488, 120] width 15 height 14
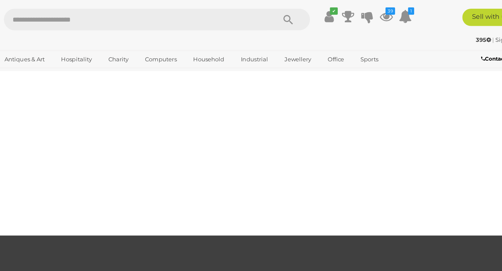
scroll to position [479, 0]
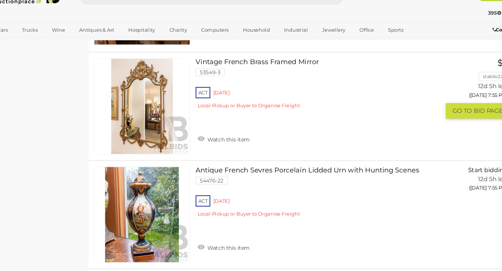
scroll to position [3669, 0]
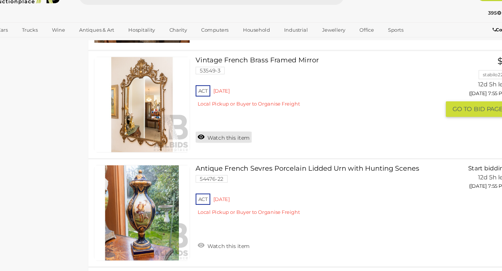
click at [214, 142] on link "Watch this item" at bounding box center [220, 147] width 52 height 10
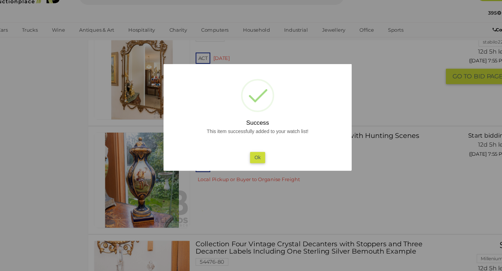
click at [253, 164] on button "Ok" at bounding box center [251, 166] width 14 height 10
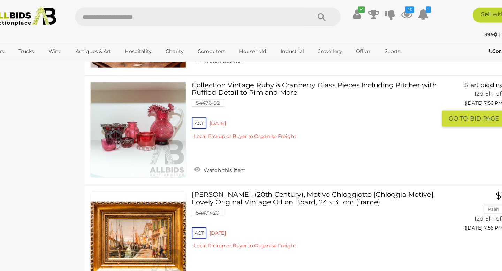
scroll to position [3969, 0]
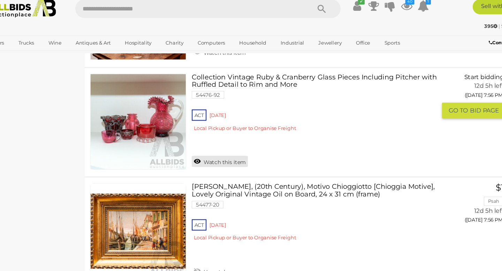
click at [228, 152] on link "Watch this item" at bounding box center [220, 157] width 52 height 10
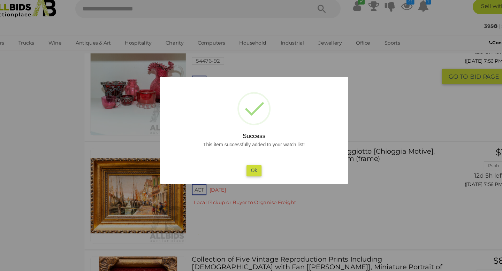
click at [252, 165] on button "Ok" at bounding box center [251, 166] width 14 height 10
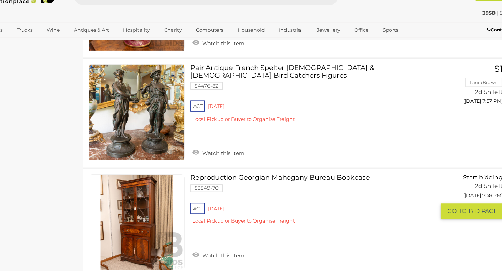
scroll to position [4481, 0]
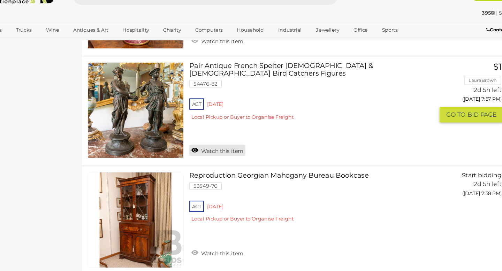
click at [217, 154] on link "Watch this item" at bounding box center [220, 159] width 52 height 10
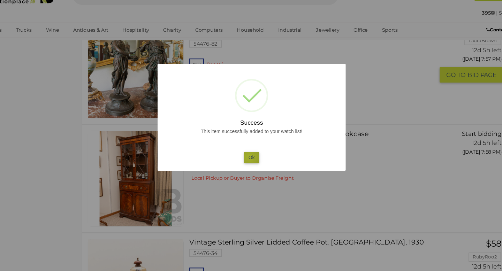
click at [249, 166] on button "Ok" at bounding box center [251, 166] width 14 height 10
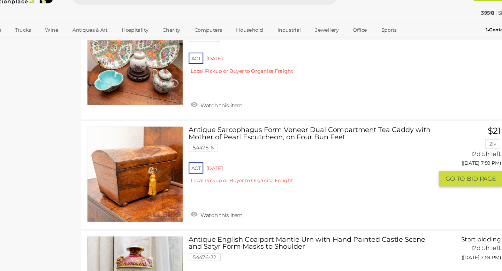
scroll to position [4834, 0]
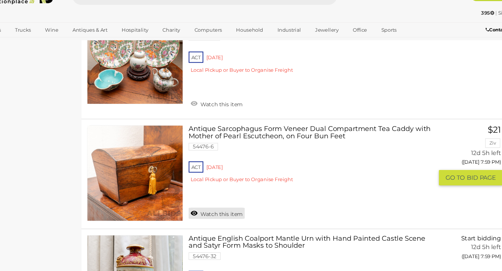
click at [225, 213] on link "Watch this item" at bounding box center [220, 218] width 52 height 10
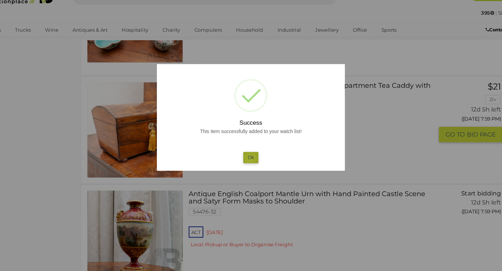
click at [251, 167] on button "Ok" at bounding box center [251, 166] width 14 height 10
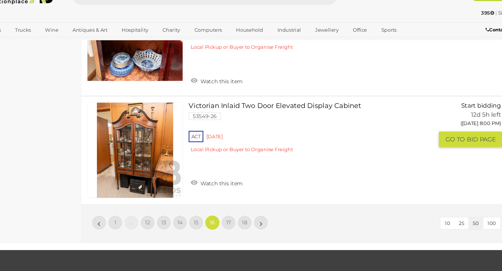
scroll to position [5168, 0]
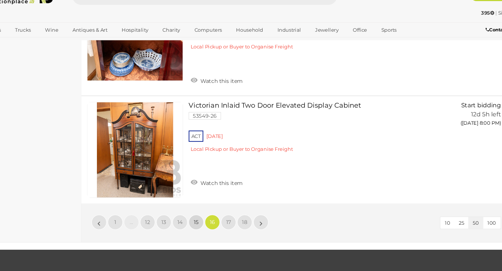
click at [200, 223] on span "15" at bounding box center [201, 226] width 5 height 6
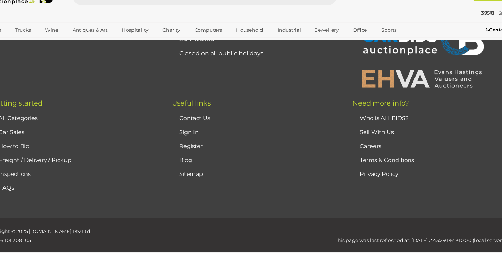
scroll to position [156, 0]
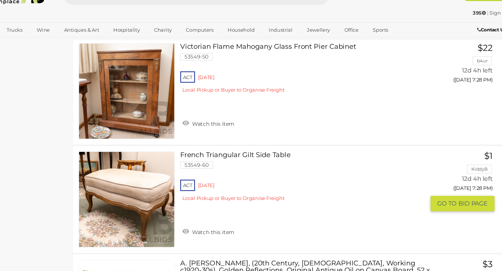
scroll to position [914, 0]
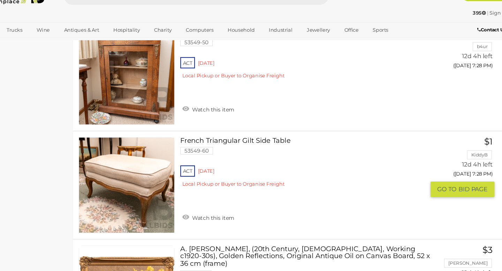
click at [161, 179] on link at bounding box center [143, 191] width 89 height 89
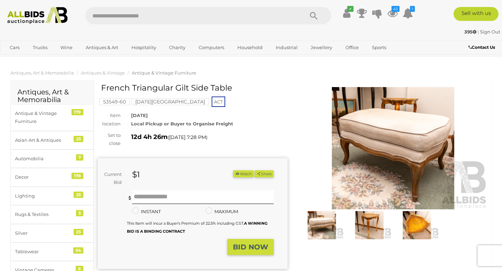
click at [411, 232] on img at bounding box center [417, 225] width 44 height 28
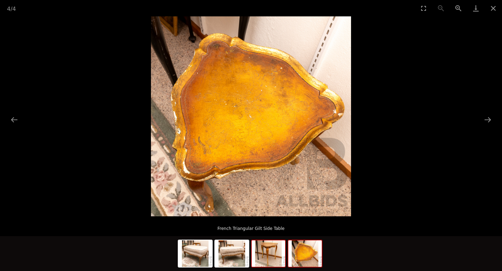
click at [260, 256] on img at bounding box center [268, 254] width 33 height 27
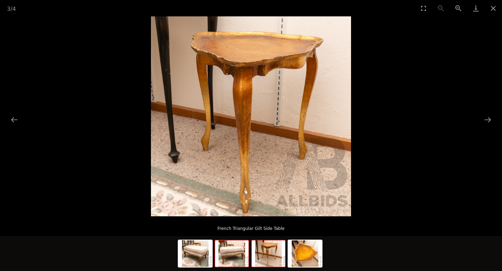
click at [237, 259] on img at bounding box center [231, 254] width 33 height 27
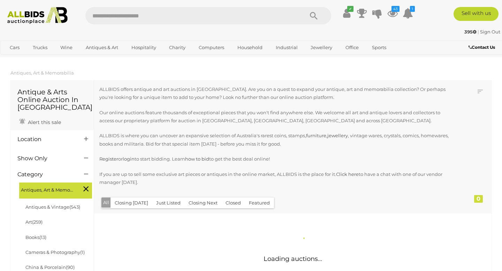
scroll to position [832, 0]
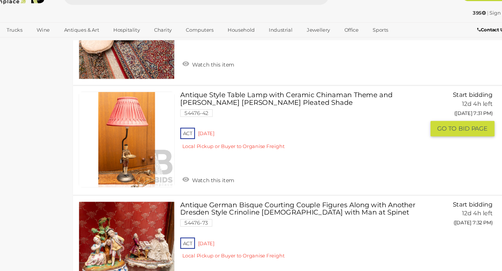
scroll to position [1677, 0]
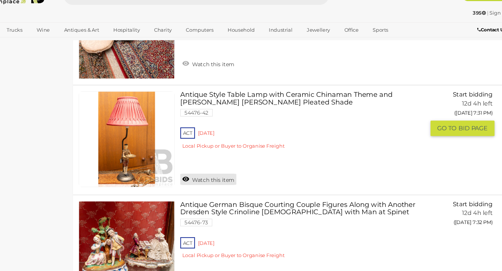
click at [219, 181] on link "Watch this item" at bounding box center [220, 186] width 52 height 10
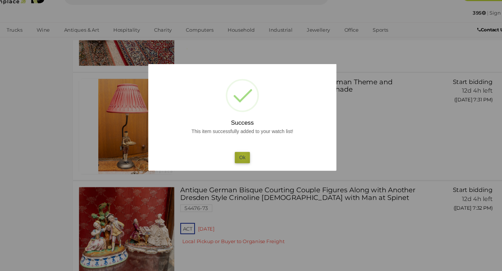
click at [252, 164] on button "Ok" at bounding box center [251, 166] width 14 height 10
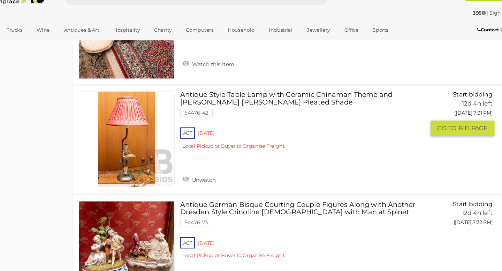
click at [149, 164] on img at bounding box center [144, 149] width 88 height 88
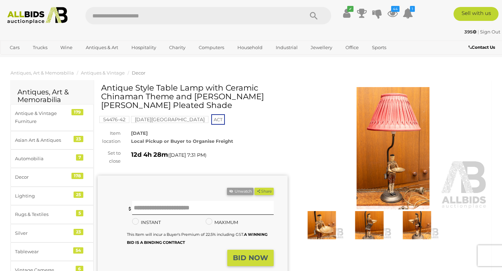
click at [390, 184] on img at bounding box center [393, 148] width 190 height 122
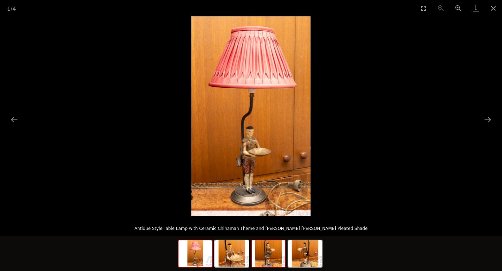
click at [271, 258] on img at bounding box center [268, 254] width 33 height 27
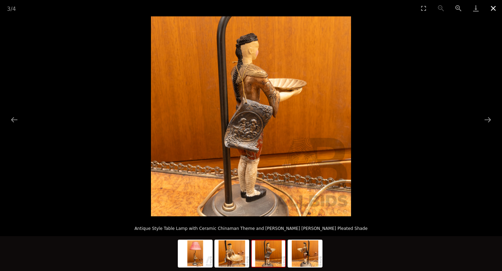
click at [494, 9] on button "Close gallery" at bounding box center [493, 8] width 17 height 16
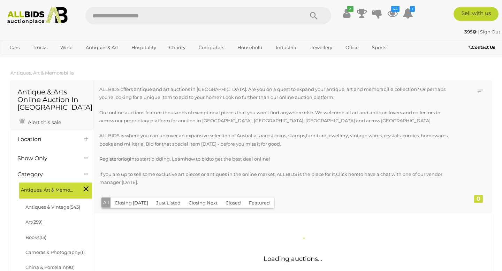
scroll to position [832, 0]
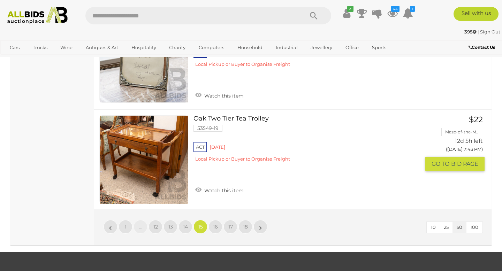
scroll to position [5113, 0]
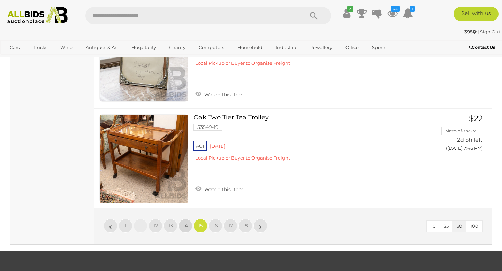
click at [187, 223] on span "14" at bounding box center [185, 226] width 5 height 6
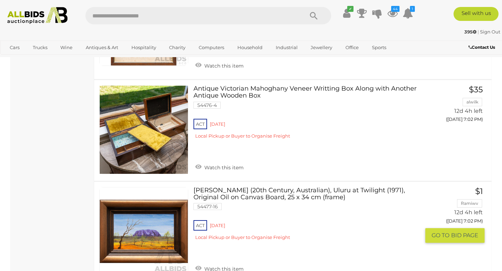
scroll to position [880, 0]
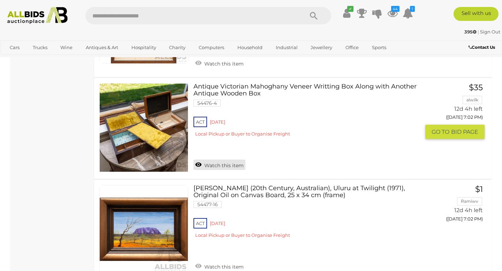
click at [226, 160] on link "Watch this item" at bounding box center [220, 165] width 52 height 10
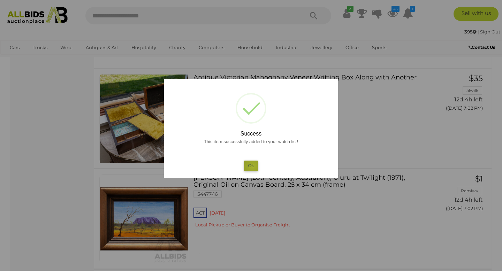
click at [253, 167] on button "Ok" at bounding box center [251, 166] width 14 height 10
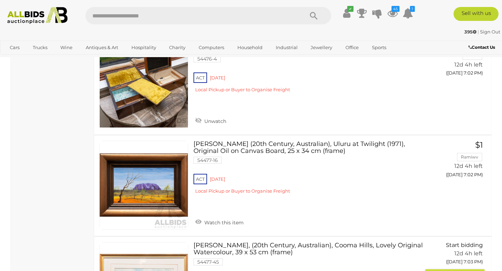
scroll to position [867, 0]
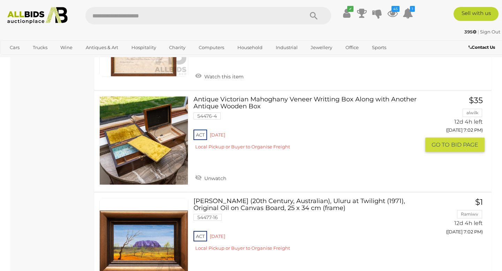
click at [149, 126] on link at bounding box center [143, 140] width 89 height 89
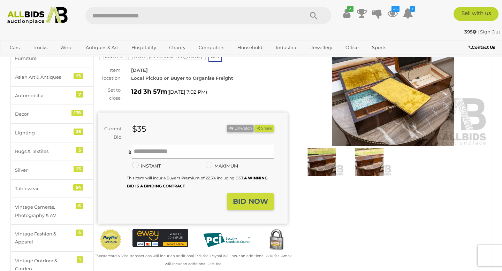
scroll to position [65, 0]
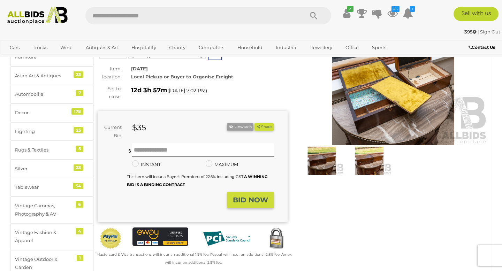
click at [315, 163] on img at bounding box center [322, 161] width 44 height 28
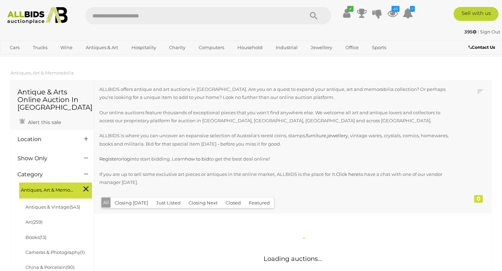
scroll to position [832, 0]
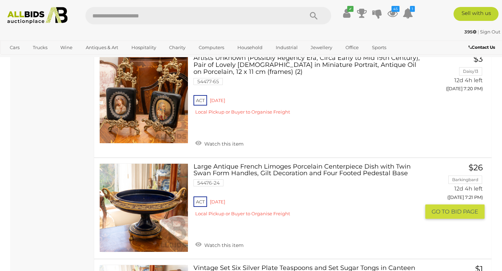
scroll to position [4490, 0]
